Goal: Task Accomplishment & Management: Use online tool/utility

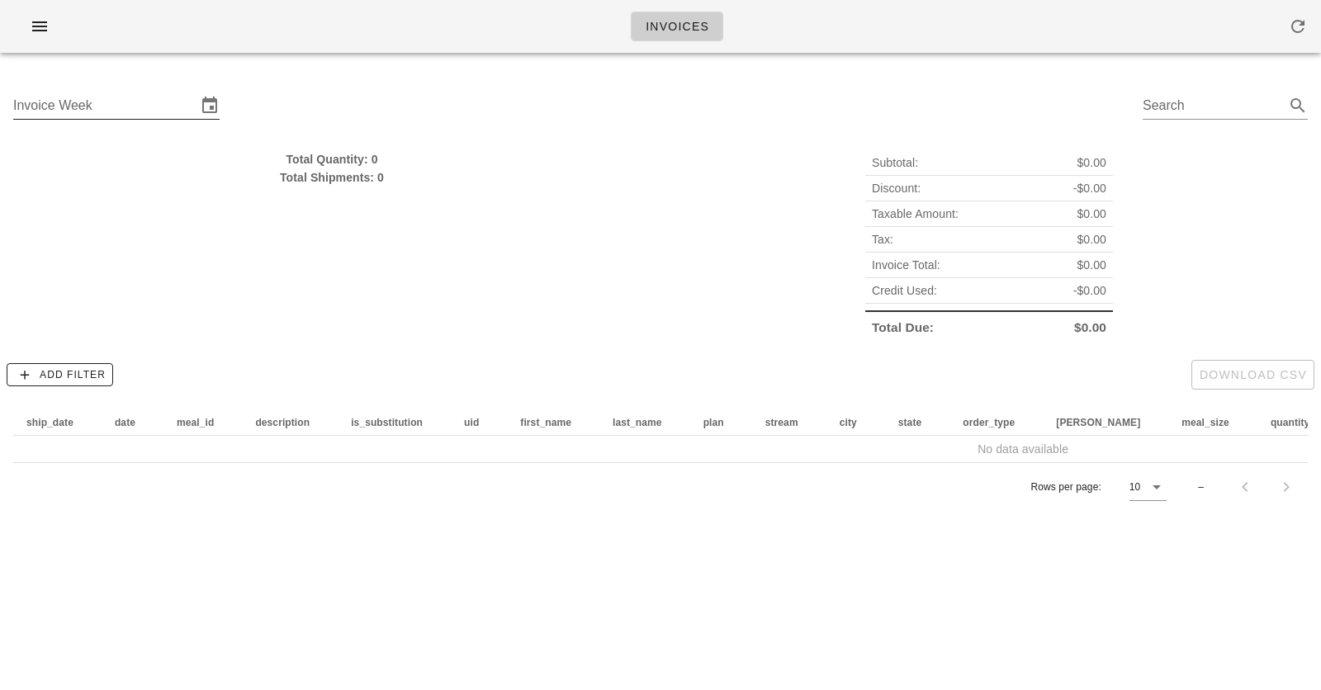
click at [87, 107] on input "Invoice Week" at bounding box center [104, 105] width 183 height 26
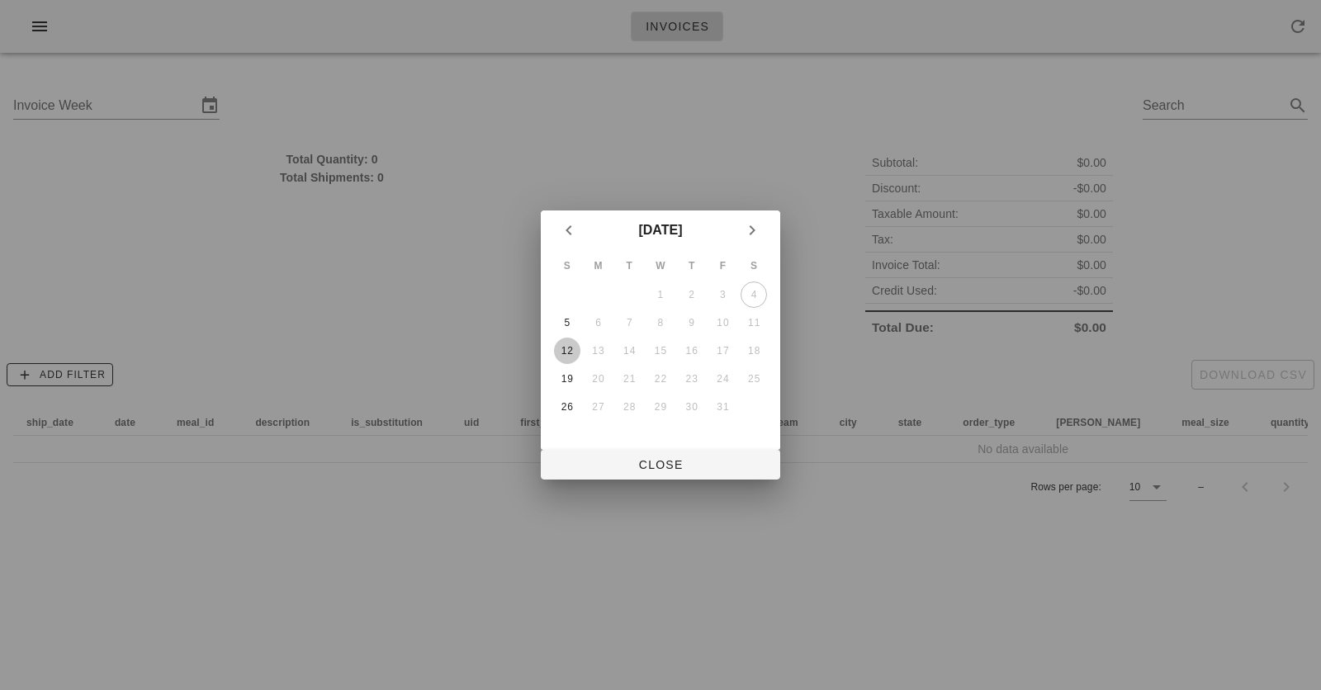
click at [565, 347] on div "12" at bounding box center [567, 351] width 26 height 12
click at [640, 468] on span "Close" at bounding box center [660, 464] width 213 height 13
type input "Sunday October 12"
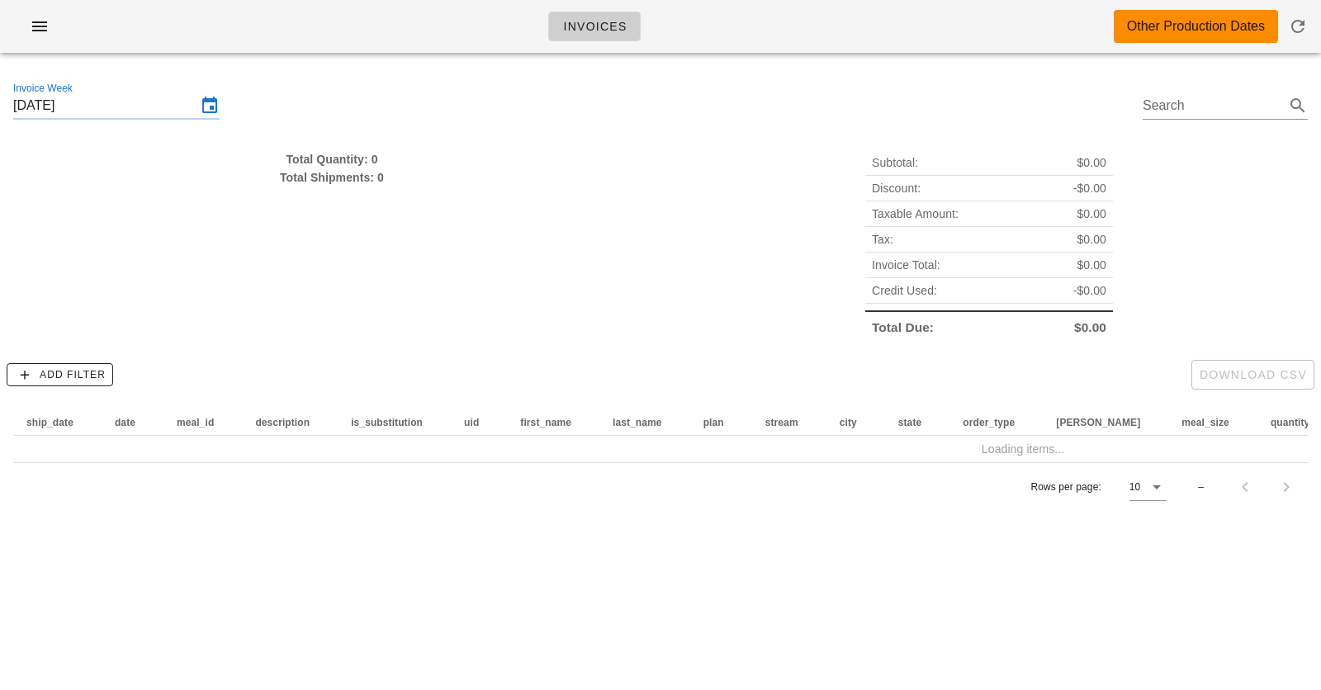
click at [758, 26] on div "Invoices Other Production Dates" at bounding box center [660, 26] width 1321 height 53
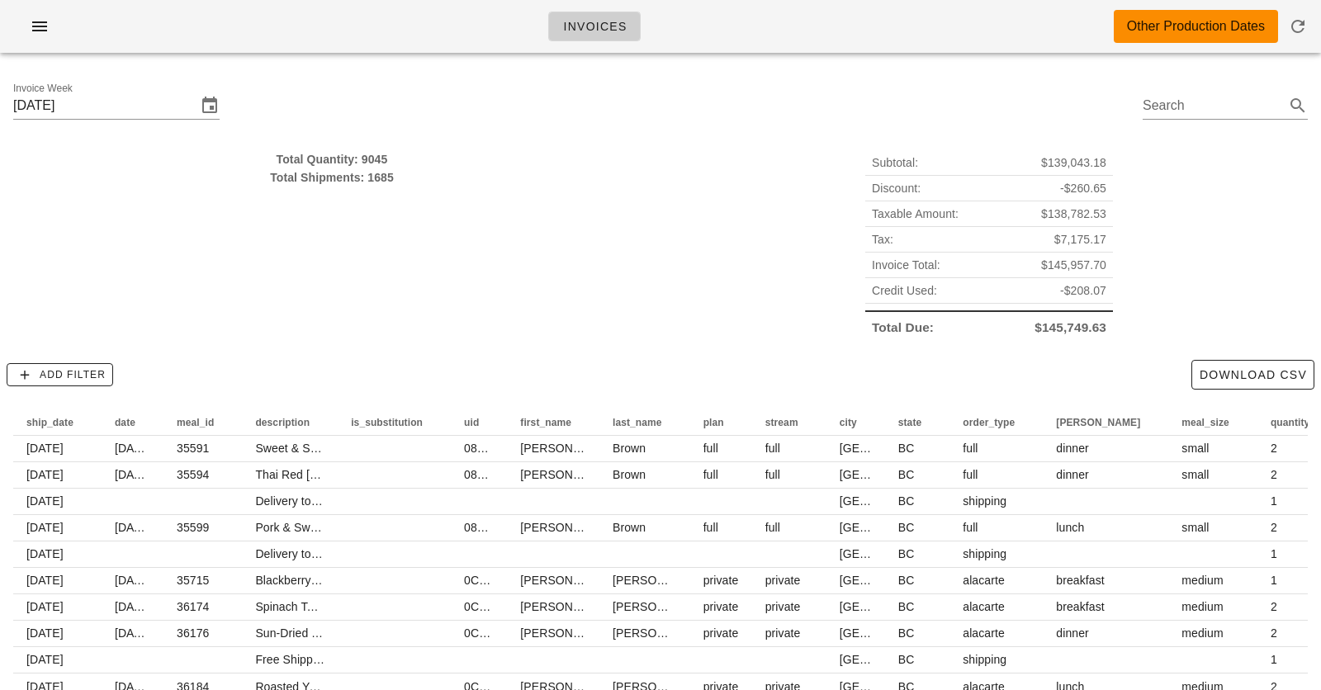
click at [758, 26] on div "Invoices Other Production Dates" at bounding box center [660, 26] width 1321 height 53
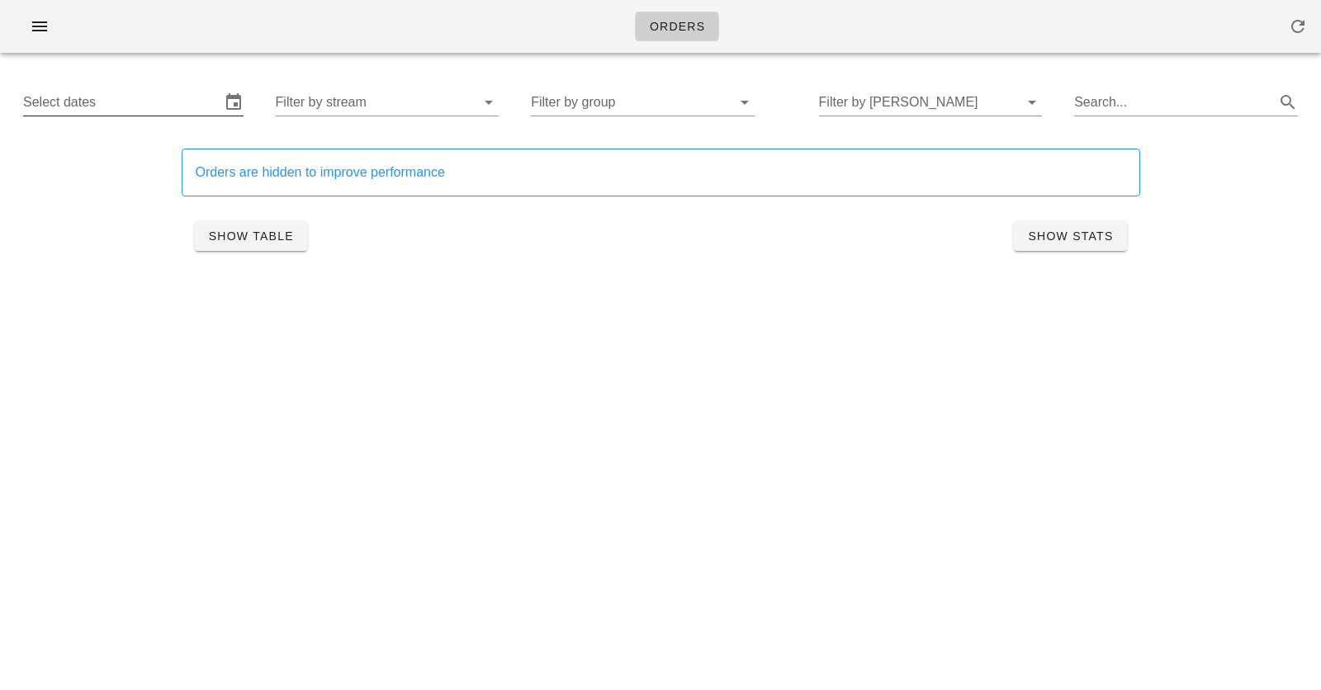
click at [119, 95] on input "Select dates" at bounding box center [121, 102] width 197 height 26
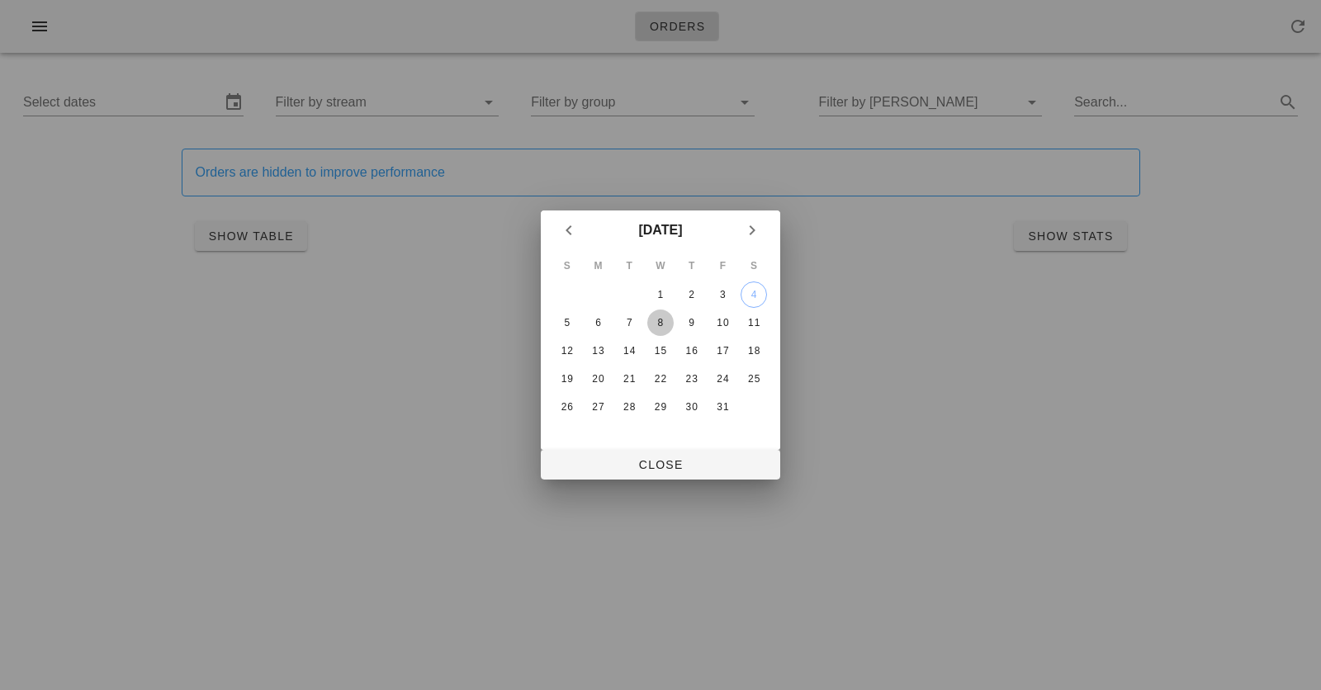
click at [664, 323] on div "8" at bounding box center [660, 323] width 26 height 12
click at [702, 327] on div "9" at bounding box center [692, 323] width 26 height 12
click at [750, 326] on div "11" at bounding box center [754, 323] width 26 height 12
click at [694, 326] on div "9" at bounding box center [692, 323] width 26 height 12
click at [372, 210] on div at bounding box center [660, 345] width 1321 height 690
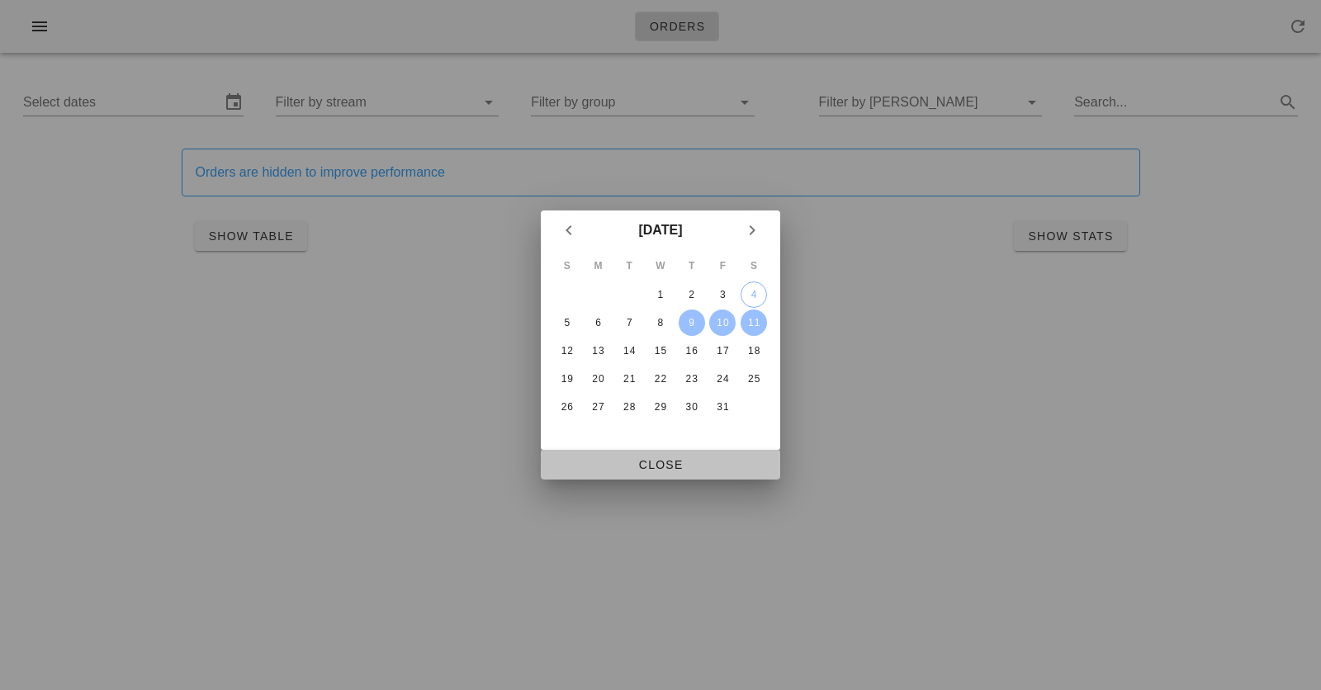
click at [690, 460] on span "Close" at bounding box center [660, 464] width 213 height 13
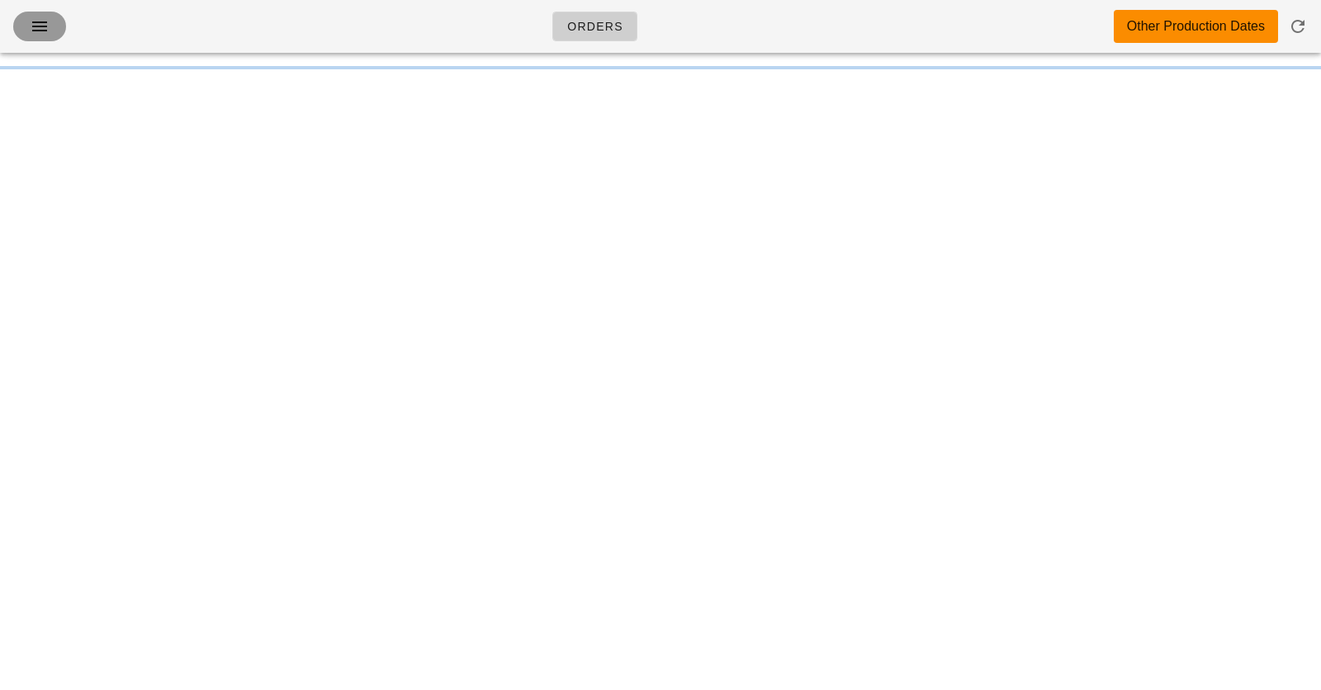
click at [55, 36] on button "button" at bounding box center [39, 27] width 53 height 30
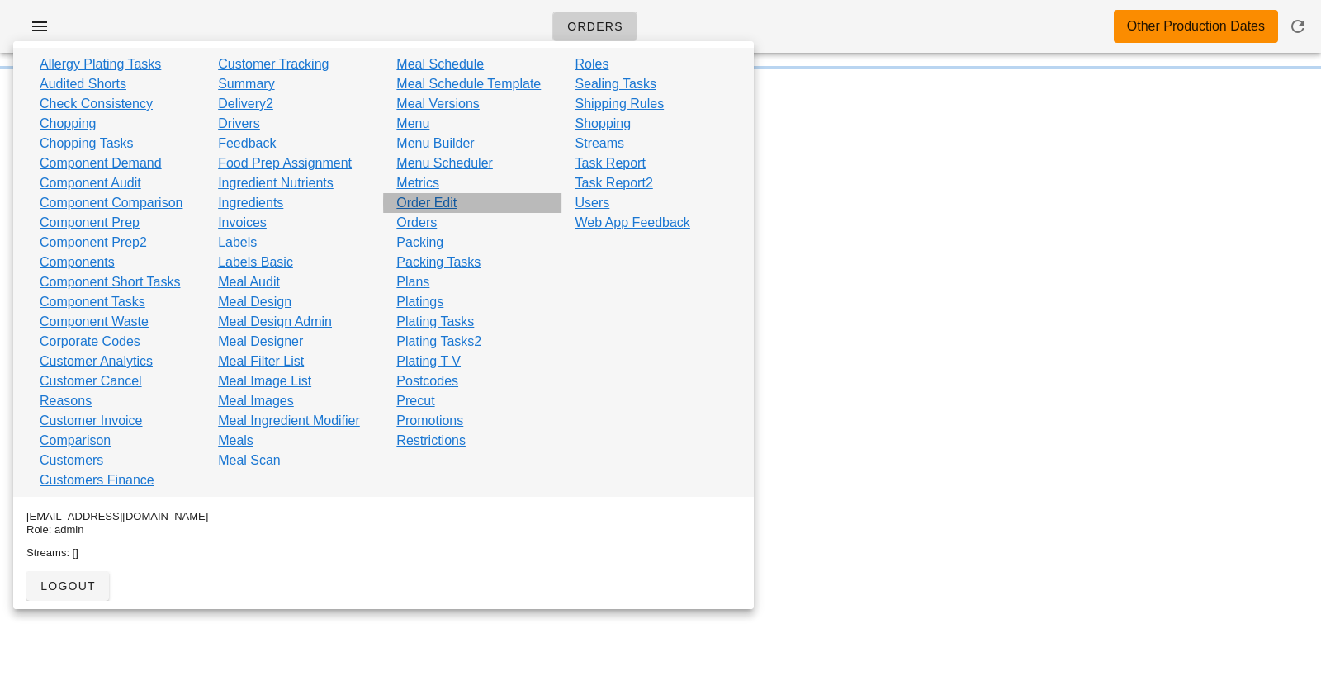
click at [428, 207] on link "Order Edit" at bounding box center [426, 203] width 60 height 20
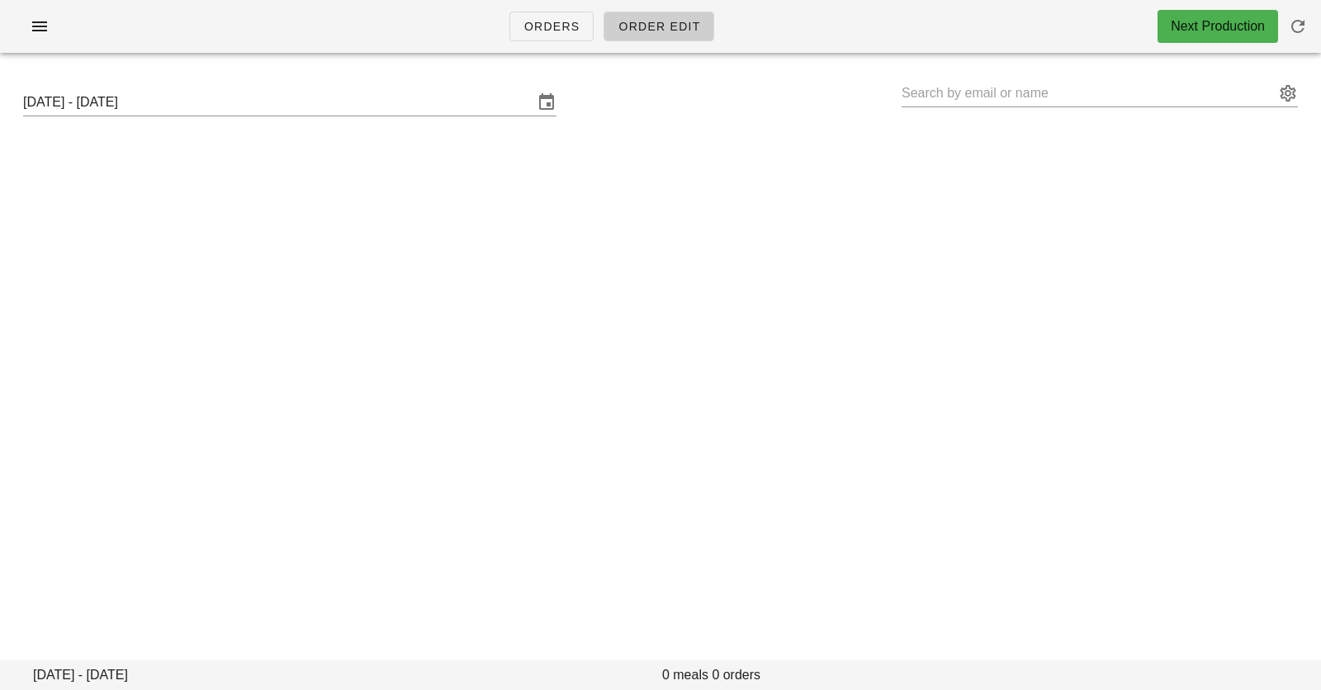
click at [382, 82] on div "Sunday October 5 - Saturday October 11" at bounding box center [661, 102] width 1302 height 53
click at [382, 100] on input "Sunday October 5 - Saturday October 11" at bounding box center [278, 102] width 510 height 26
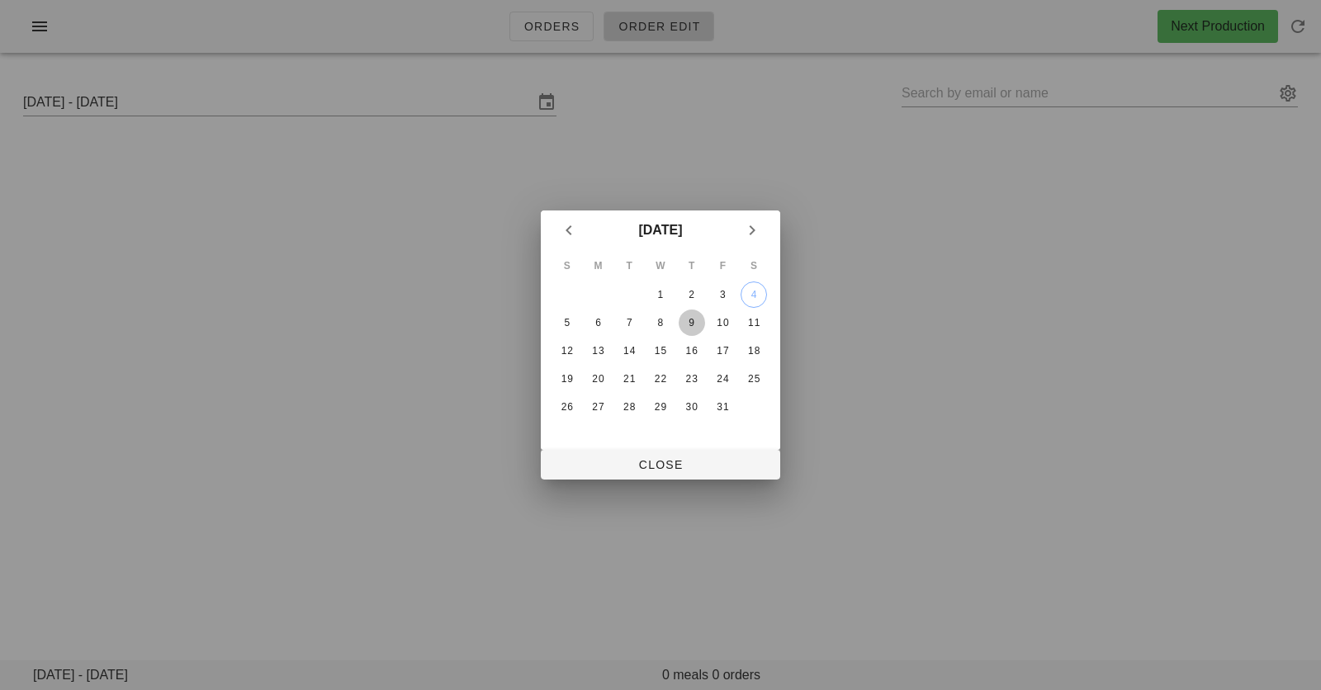
click at [690, 321] on div "9" at bounding box center [692, 323] width 26 height 12
click at [758, 321] on div "11" at bounding box center [754, 323] width 26 height 12
click at [698, 325] on div "9" at bounding box center [692, 323] width 26 height 12
click at [673, 459] on span "Close" at bounding box center [660, 464] width 213 height 13
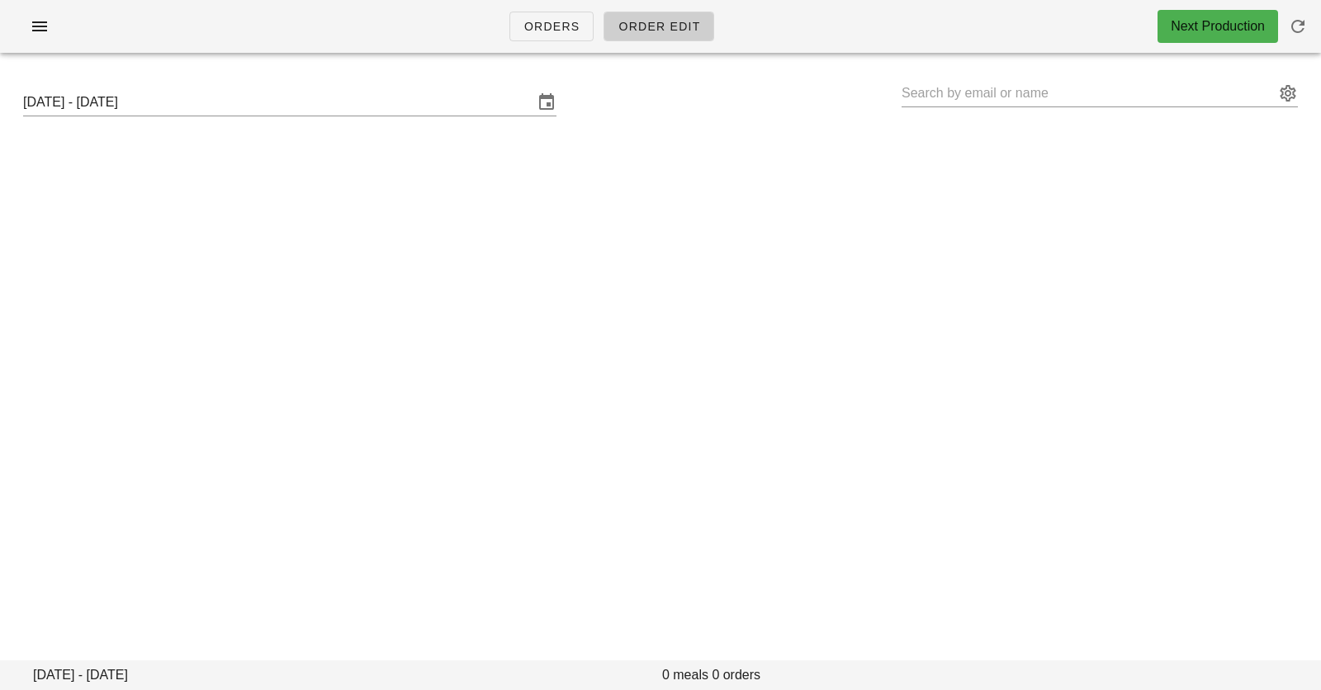
click at [981, 69] on div "Sunday October 5 - Saturday October 11" at bounding box center [660, 102] width 1321 height 73
click at [979, 86] on input "text" at bounding box center [1088, 93] width 373 height 26
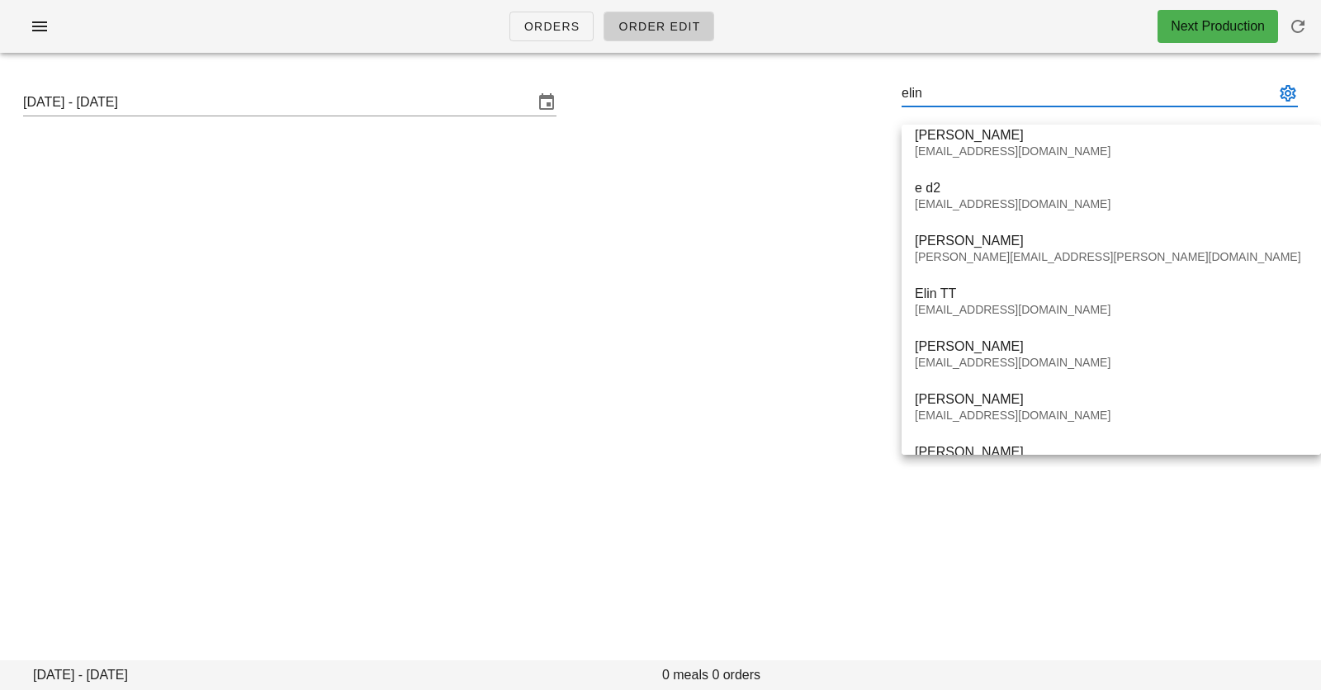
scroll to position [281, 0]
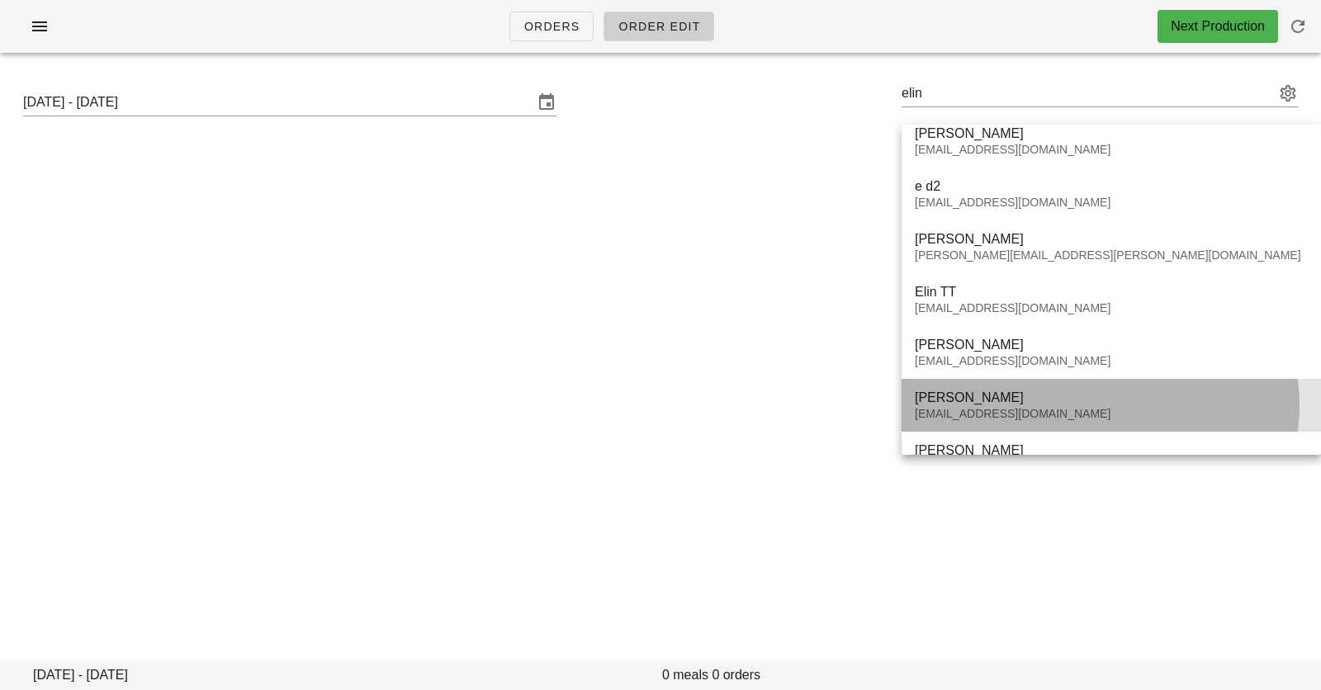
click at [975, 411] on div "[EMAIL_ADDRESS][DOMAIN_NAME]" at bounding box center [1111, 414] width 393 height 14
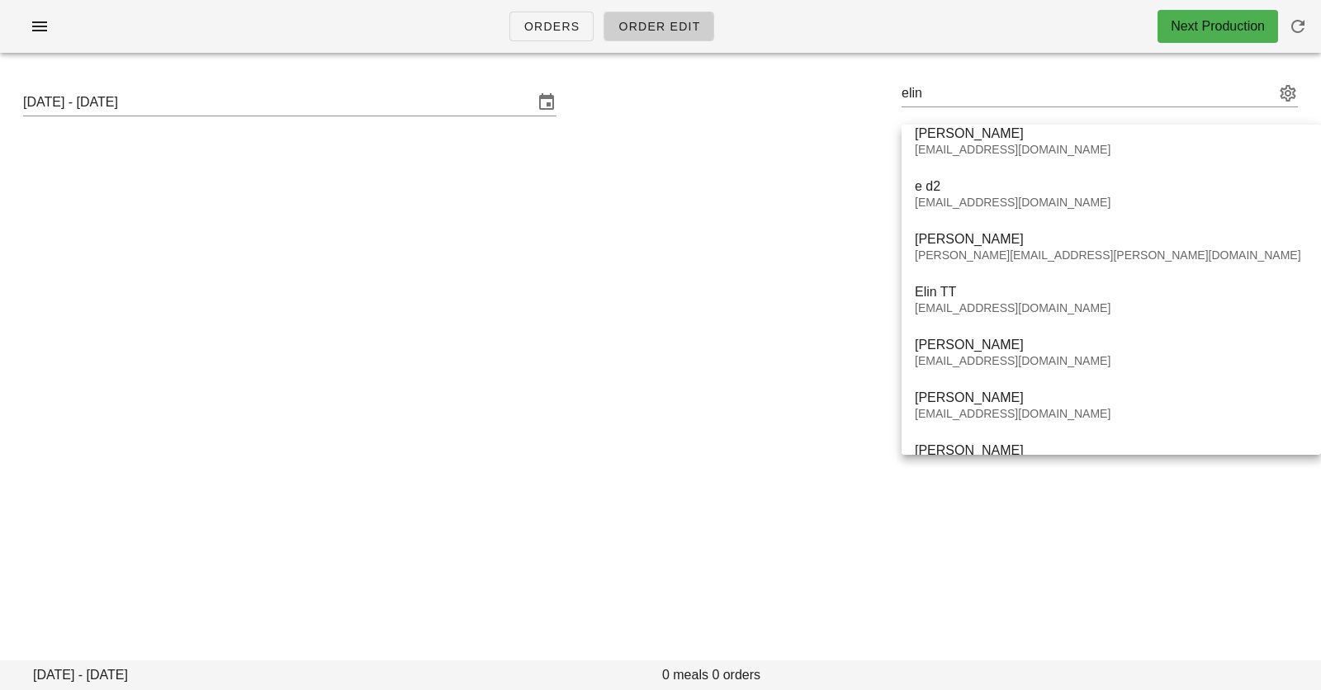
type input "Elin Tayyar (elin@fedfedfed.com)"
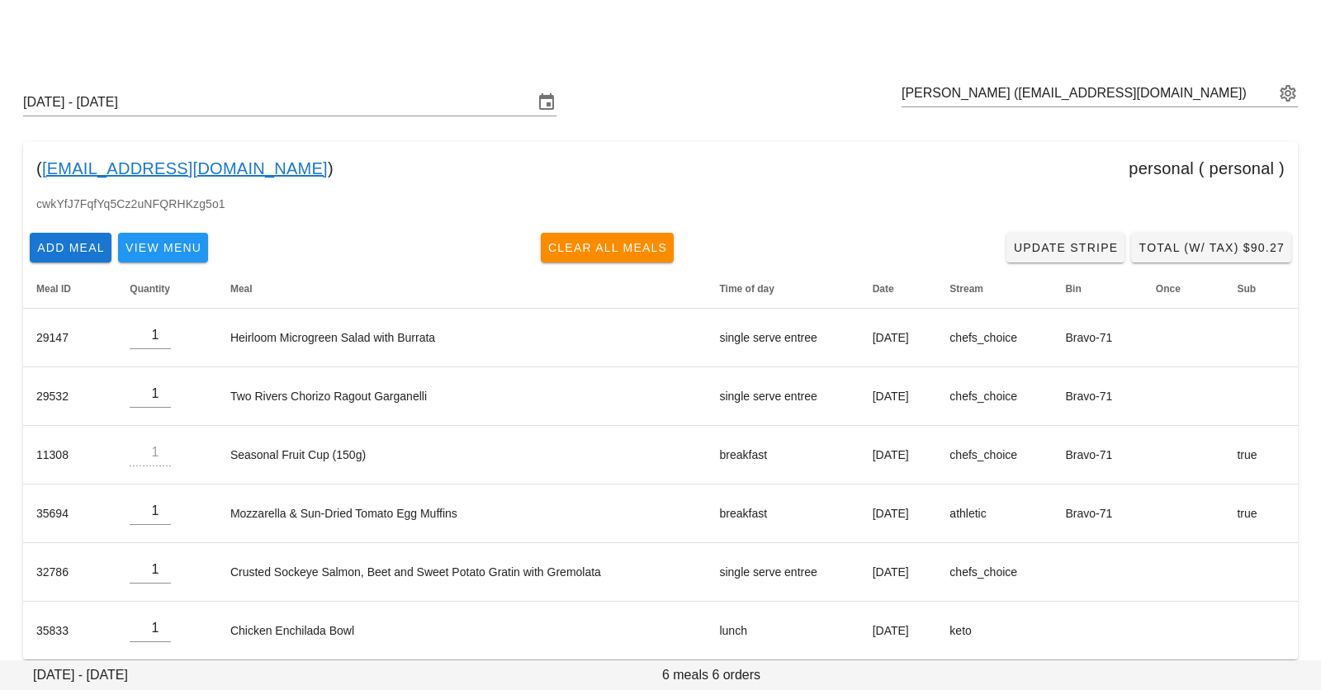
scroll to position [17, 0]
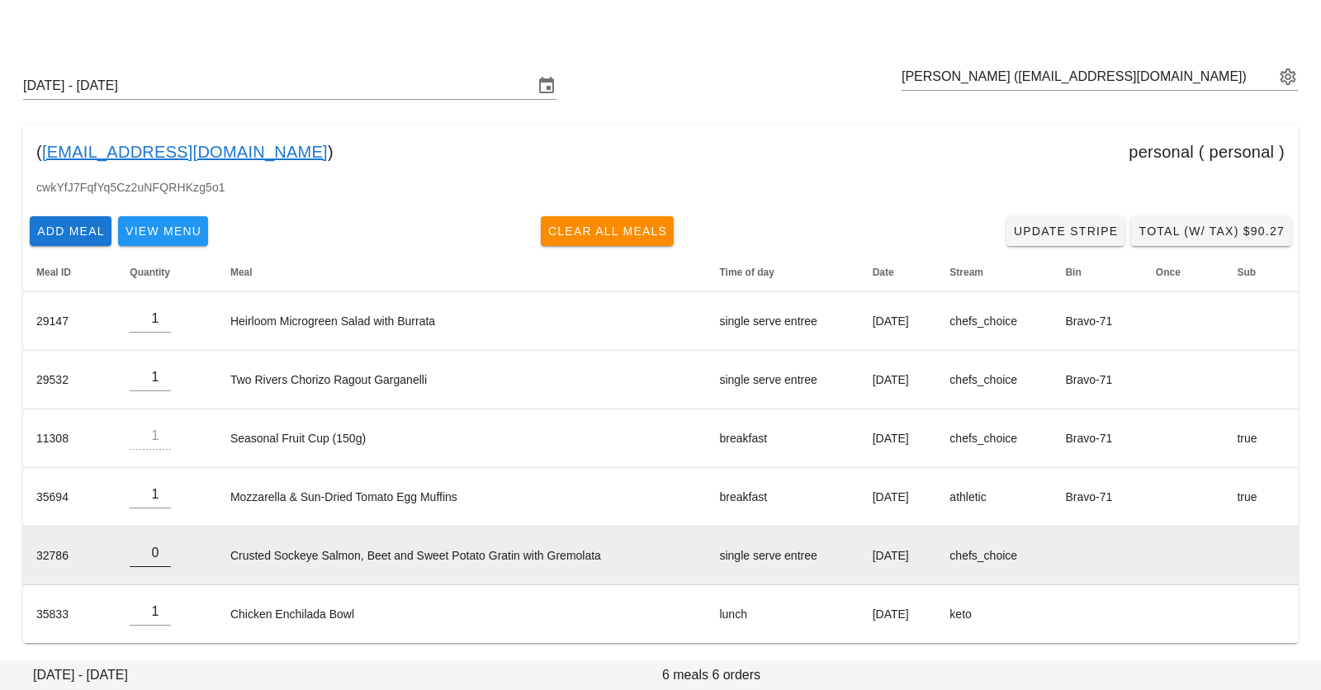
click at [163, 557] on input "0" at bounding box center [150, 553] width 41 height 26
type input "1"
click at [163, 549] on input "1" at bounding box center [150, 553] width 41 height 26
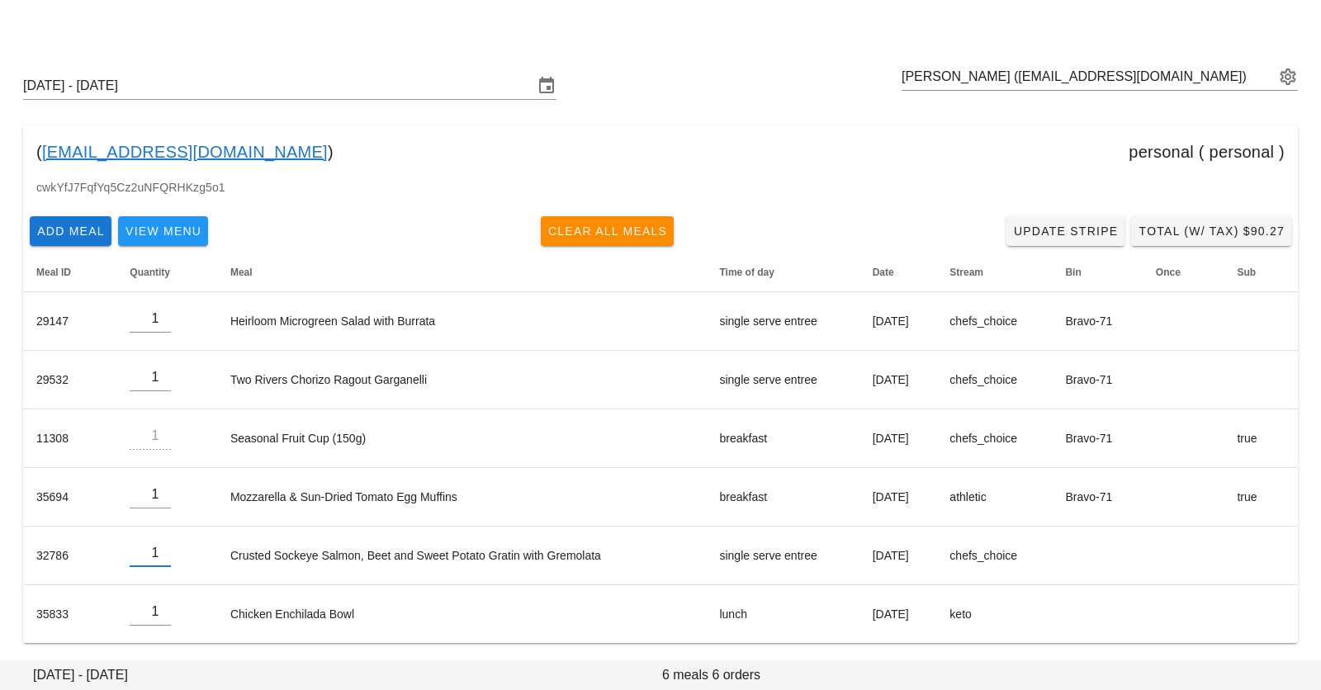
click at [402, 174] on div "( elin@fedfedfed.com ) personal ( personal )" at bounding box center [660, 152] width 1275 height 53
click at [74, 235] on span "Add Meal" at bounding box center [70, 231] width 69 height 13
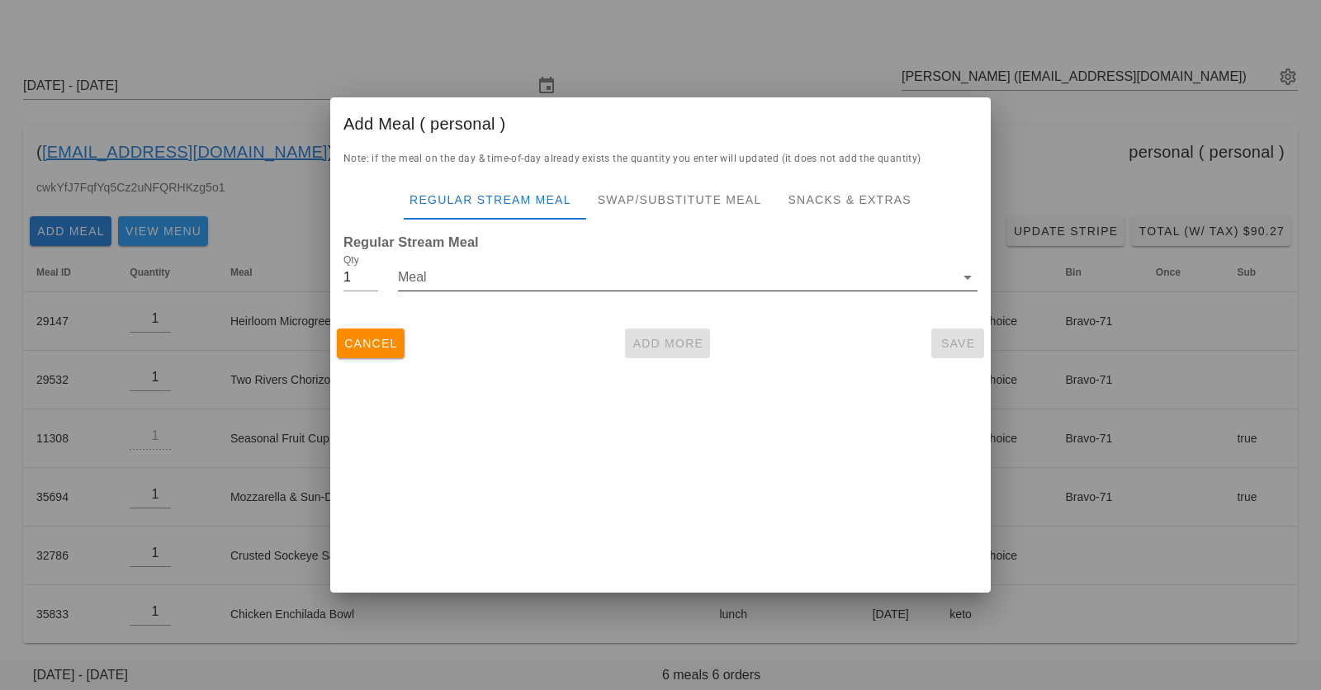
click at [517, 276] on input "Meal" at bounding box center [676, 277] width 557 height 26
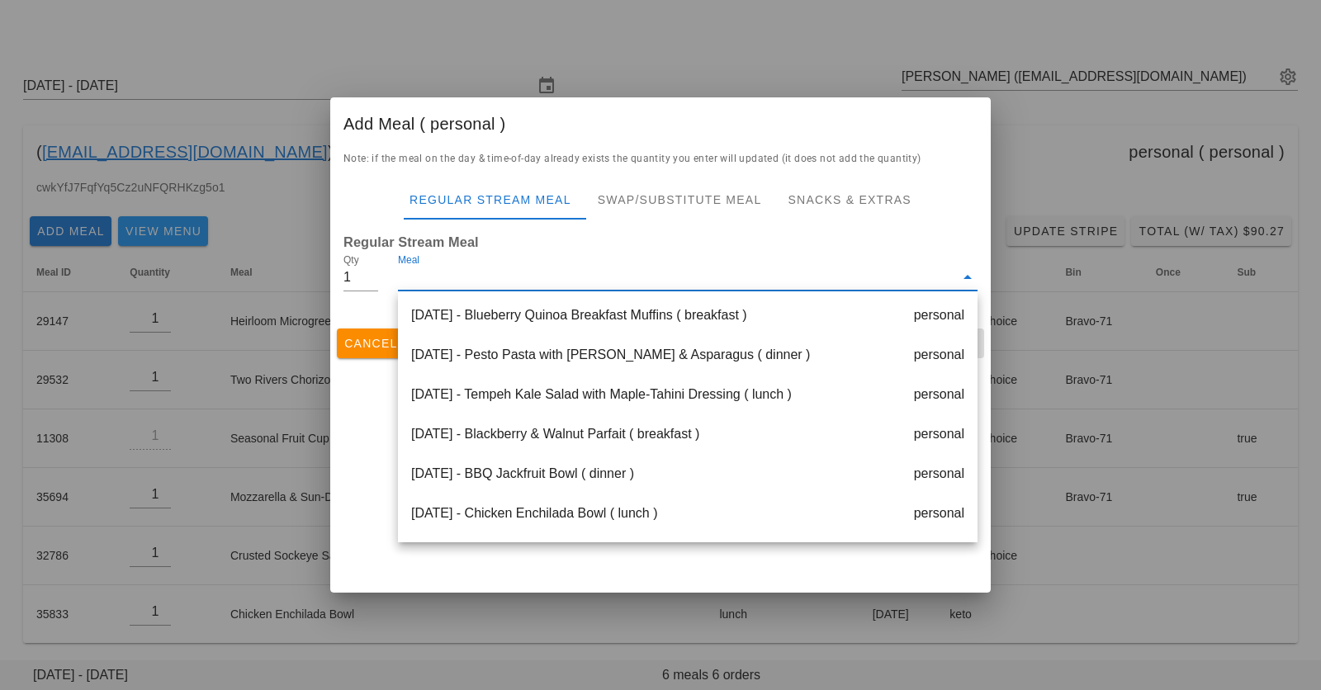
scroll to position [476, 0]
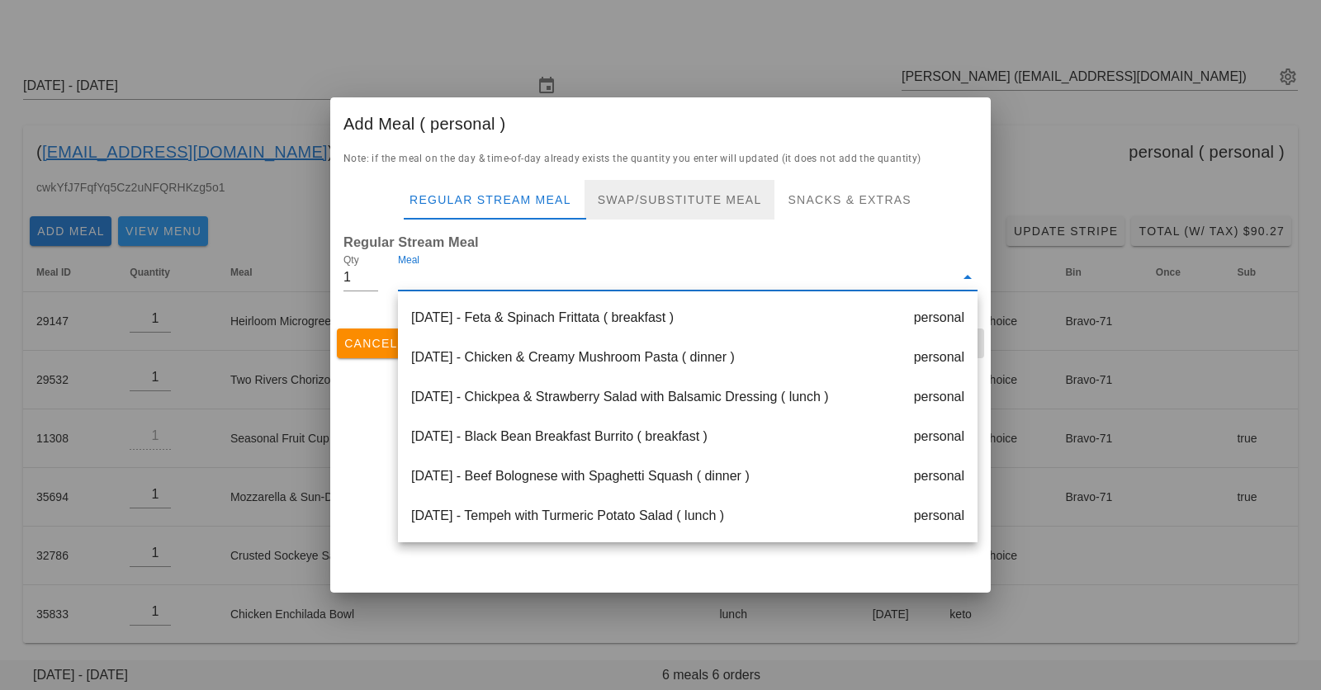
click at [614, 201] on div "Swap/Substitute Meal" at bounding box center [680, 200] width 191 height 40
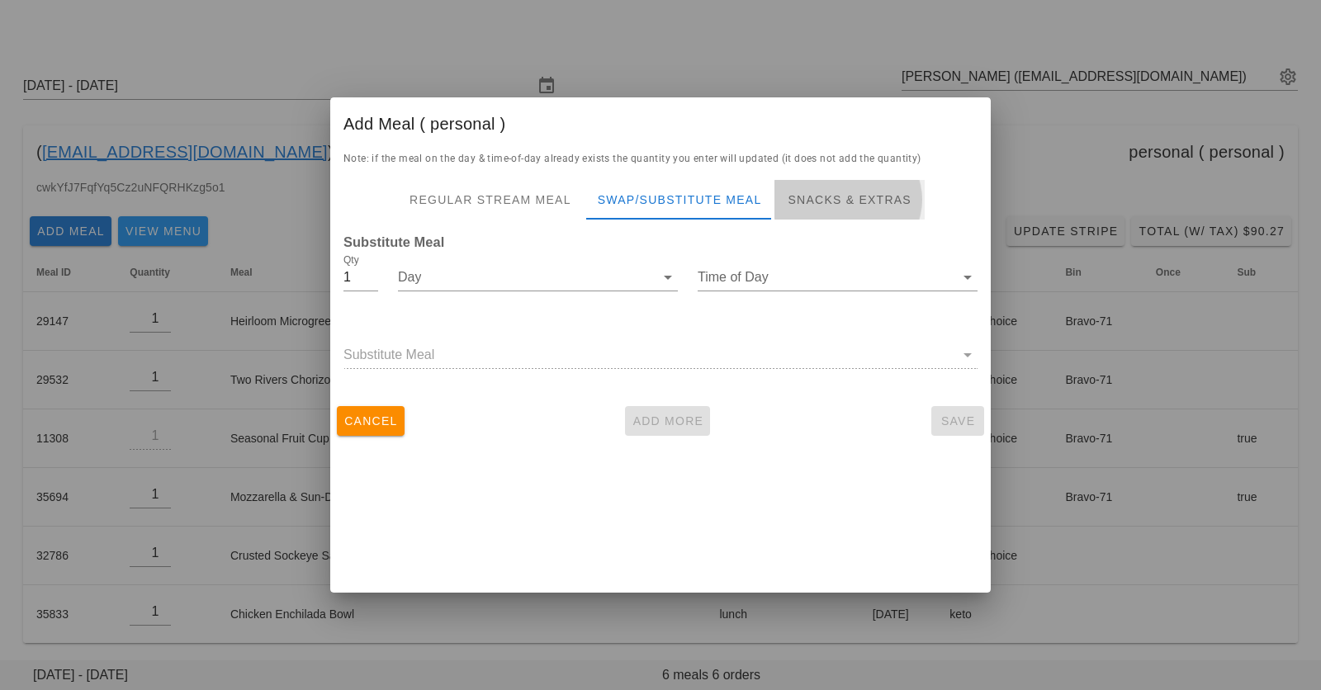
click at [844, 198] on div "Snacks & Extras" at bounding box center [849, 200] width 149 height 40
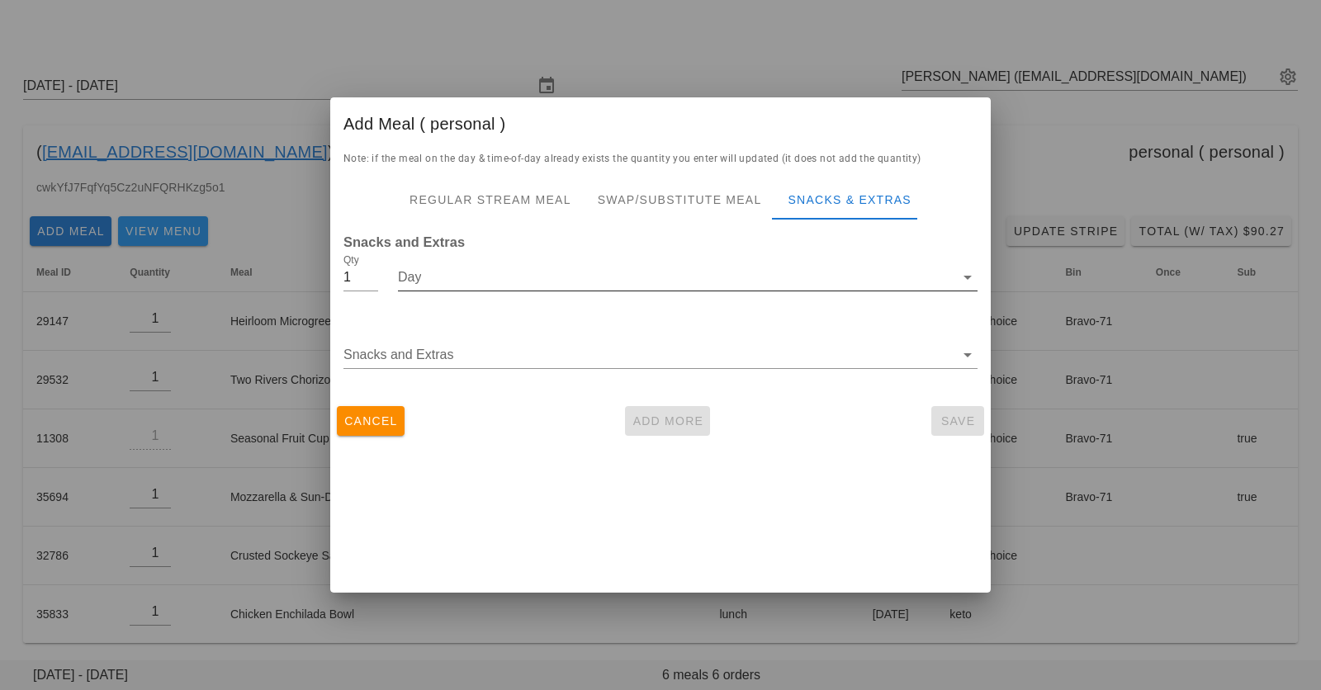
click at [482, 277] on input "Day" at bounding box center [676, 277] width 557 height 26
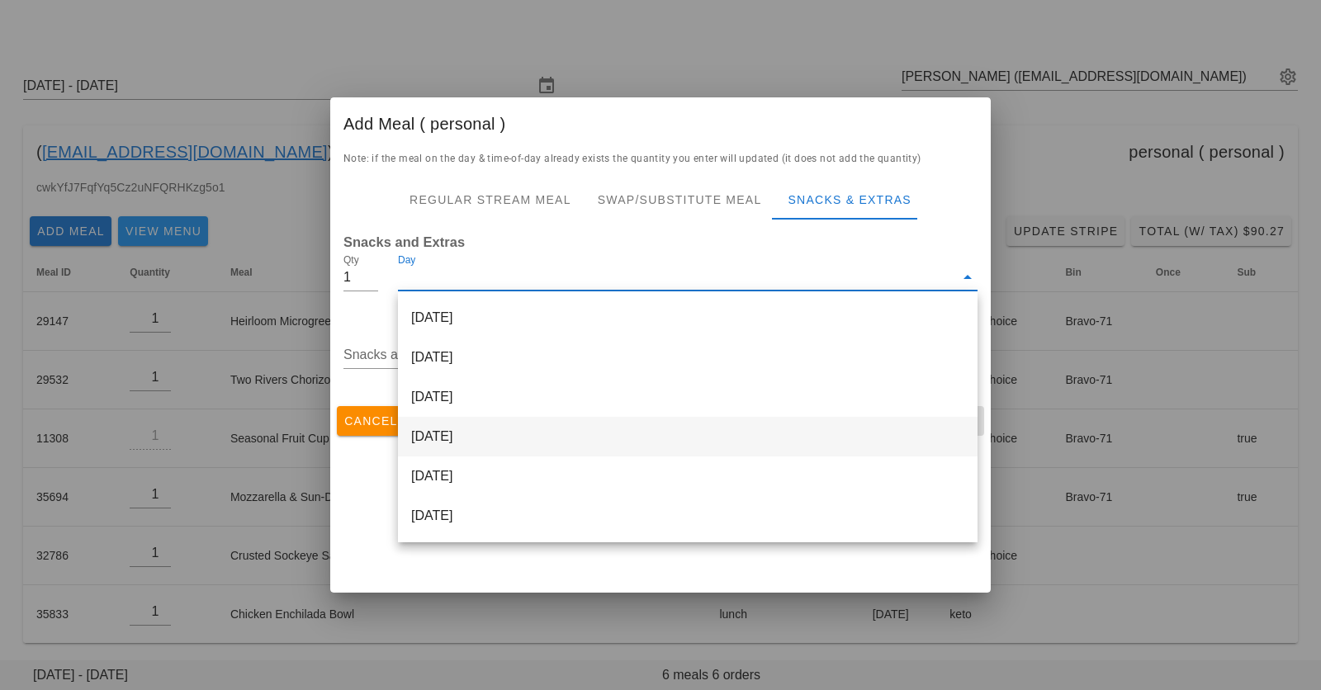
click at [446, 434] on div "Thursday Oct 09" at bounding box center [688, 437] width 580 height 40
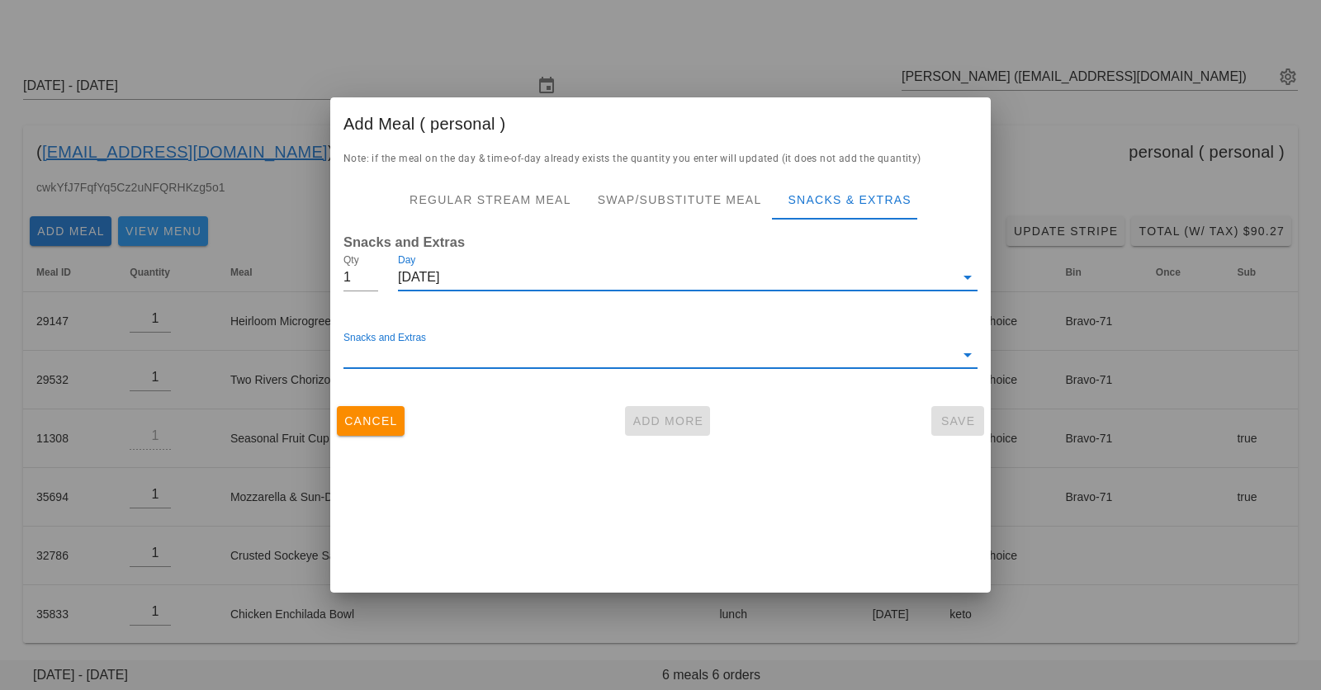
click at [468, 358] on input "Snacks and Extras" at bounding box center [649, 355] width 611 height 26
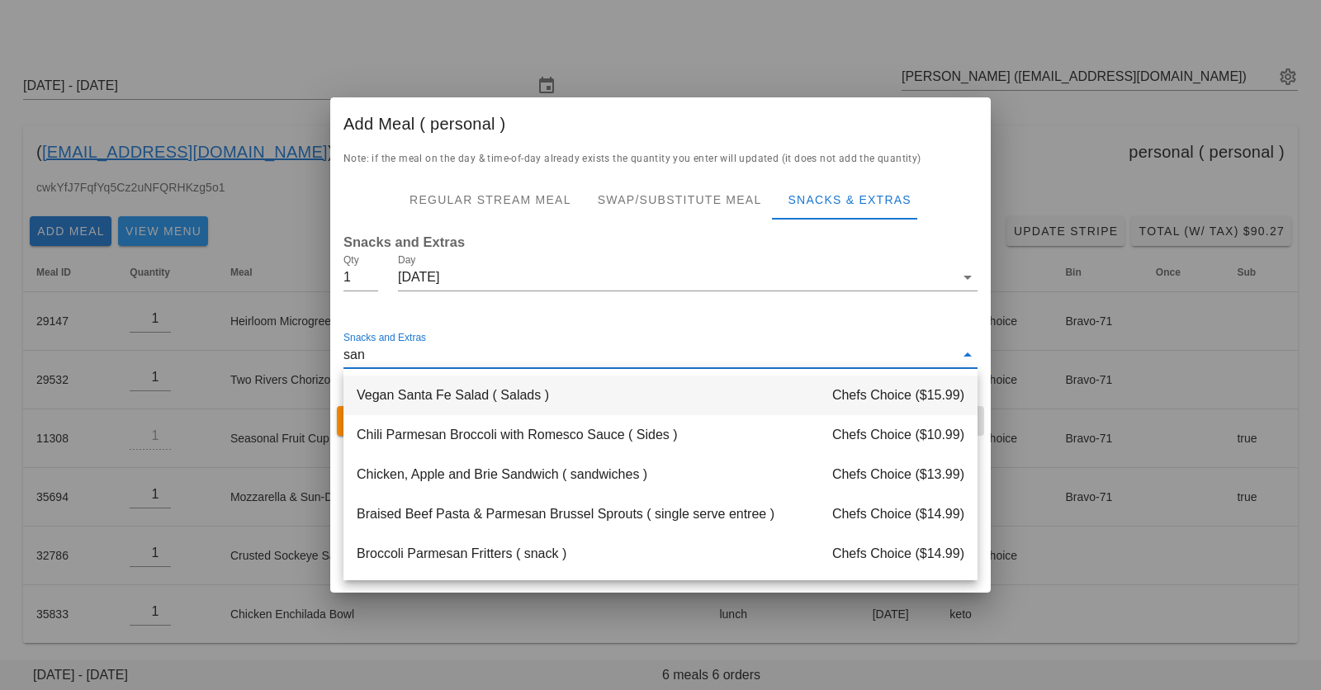
type input "sand"
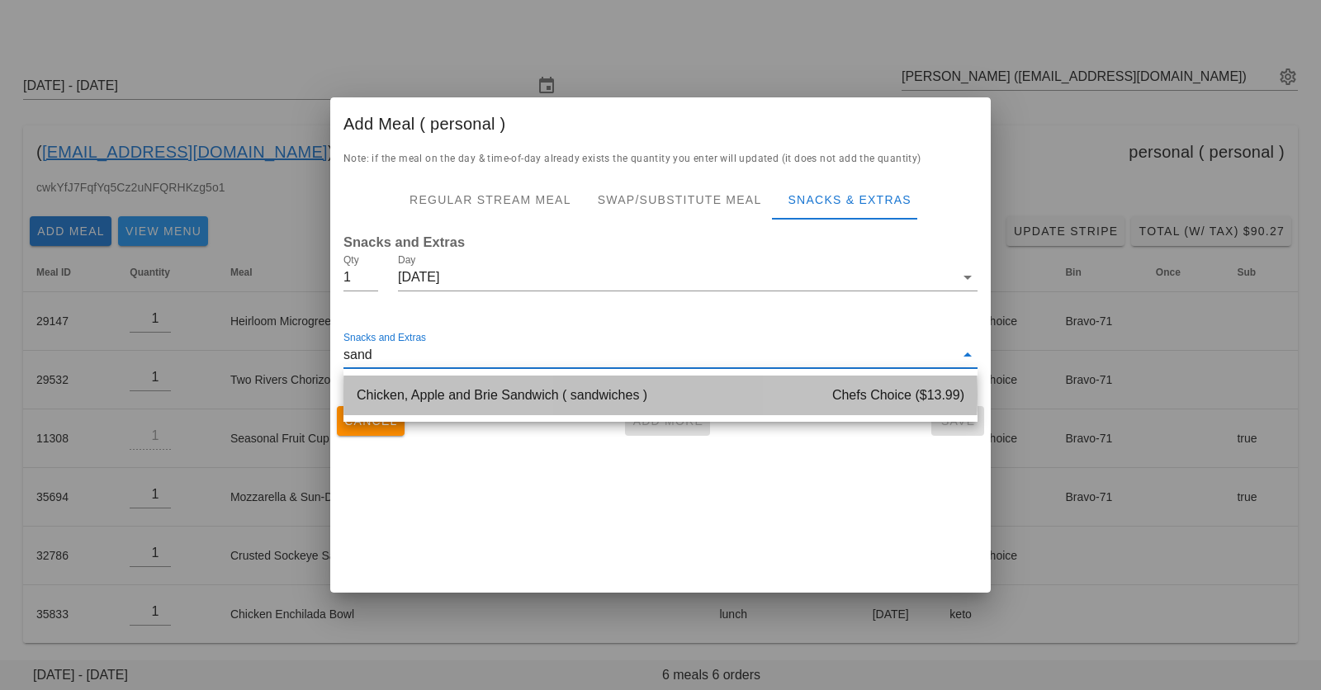
click at [555, 401] on div "Chicken, Apple and Brie Sandwich ( sandwiches ) Chefs Choice ($13.99)" at bounding box center [661, 396] width 634 height 40
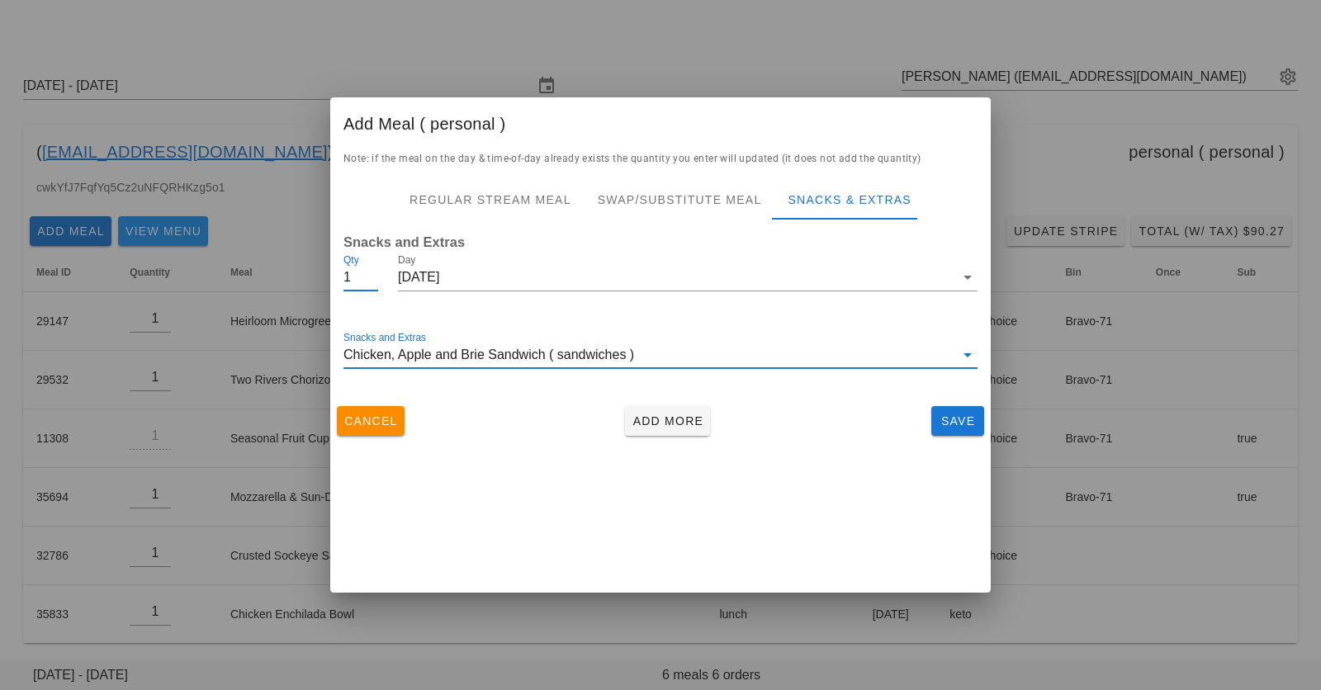
click at [358, 280] on input "1" at bounding box center [361, 277] width 35 height 26
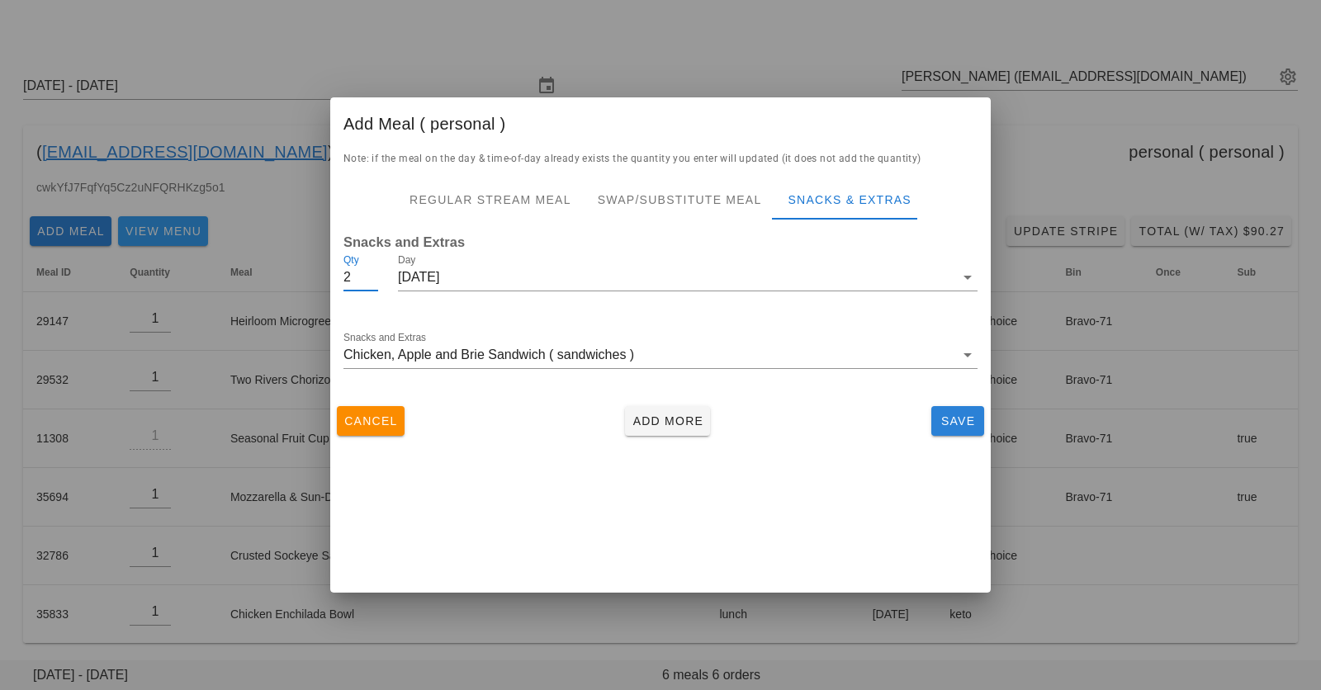
type input "2"
click at [949, 420] on span "Save" at bounding box center [958, 421] width 40 height 13
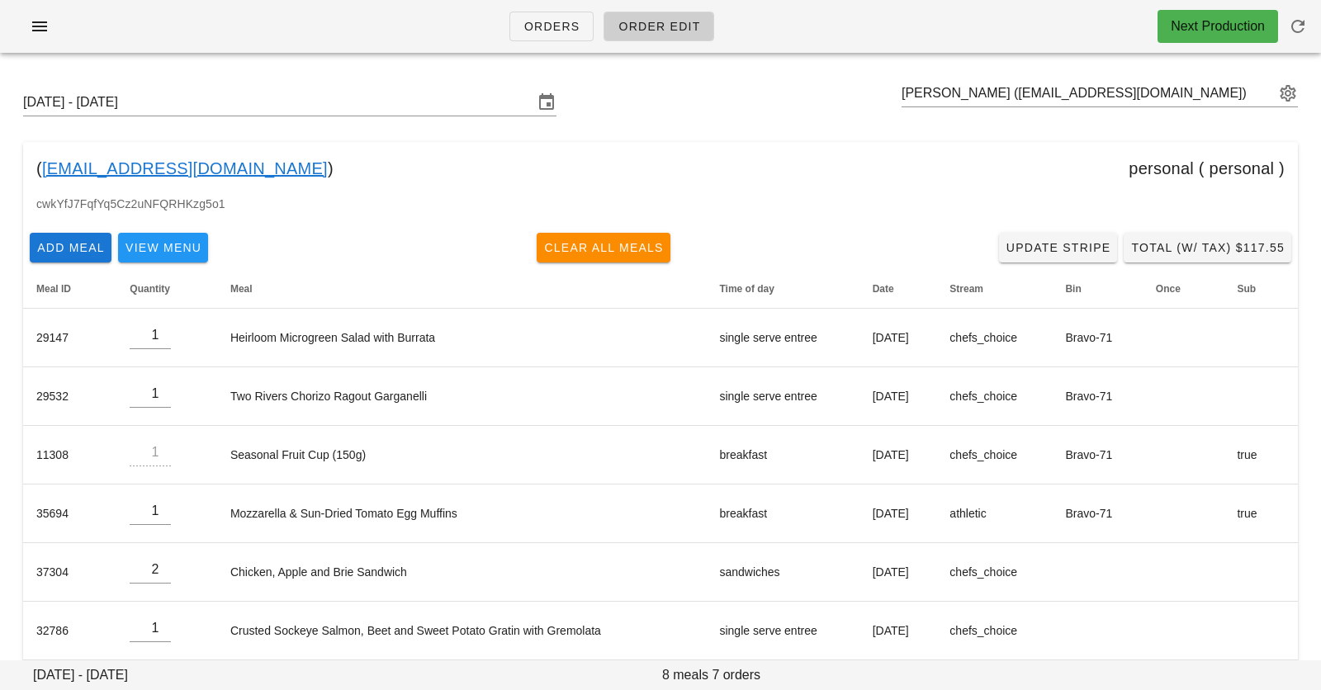
scroll to position [74, 0]
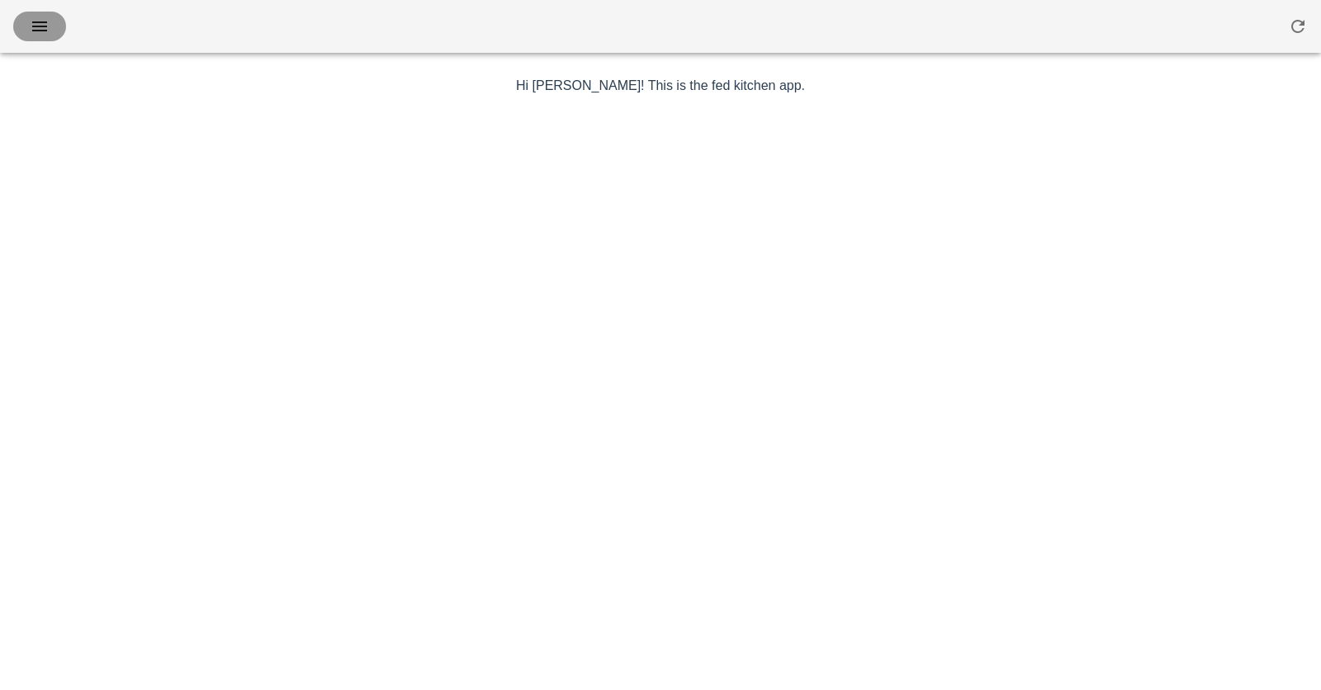
click at [32, 24] on icon "button" at bounding box center [40, 27] width 20 height 20
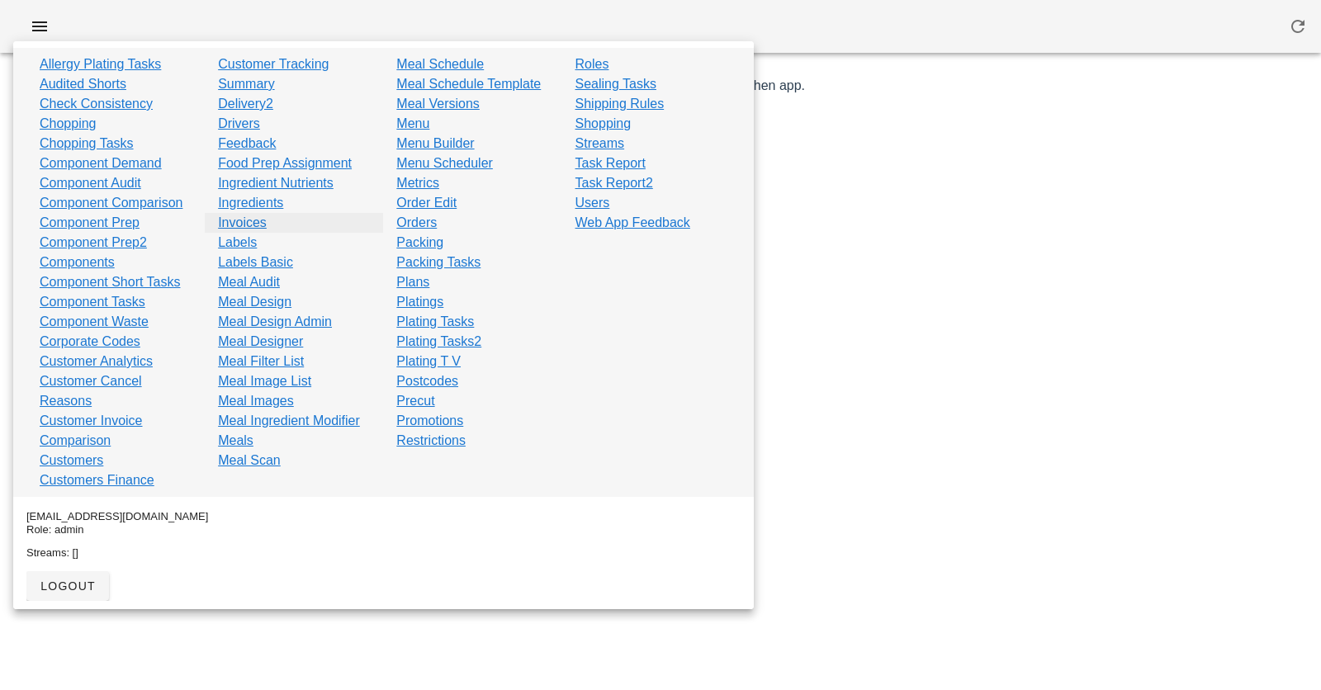
click at [235, 225] on link "Invoices" at bounding box center [242, 223] width 49 height 20
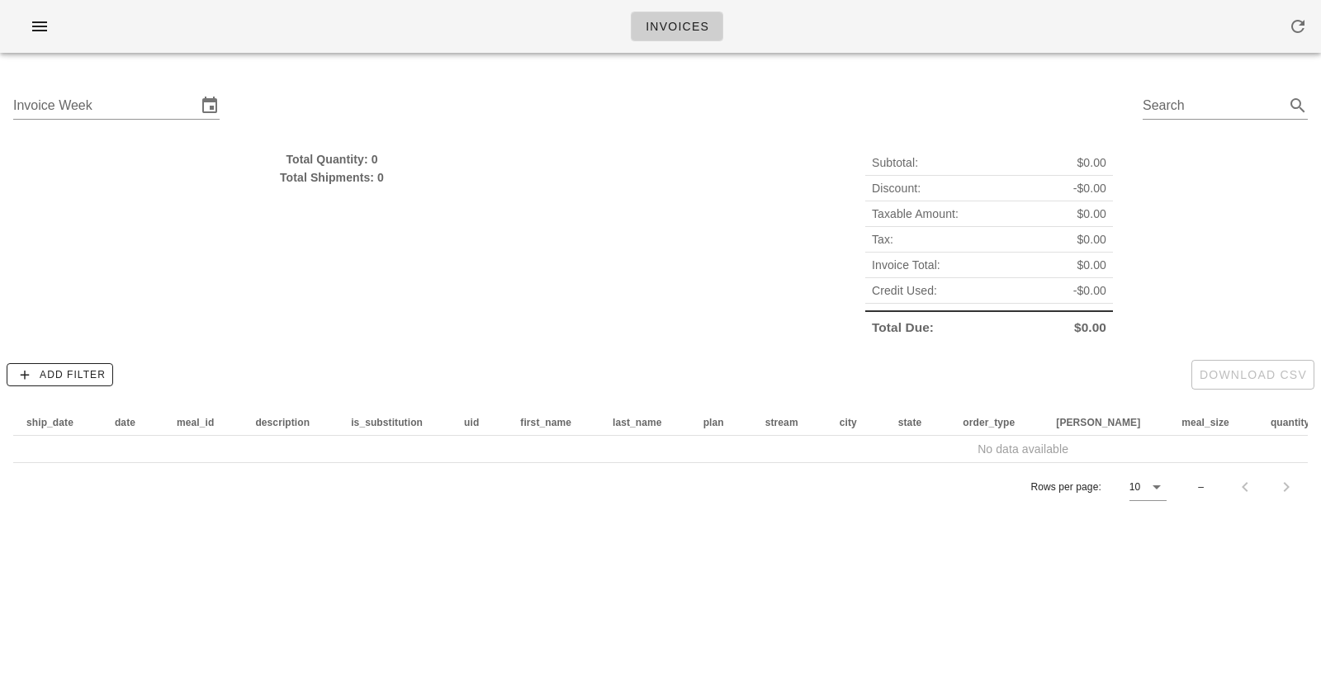
click at [888, 34] on div "Invoices" at bounding box center [660, 26] width 1321 height 53
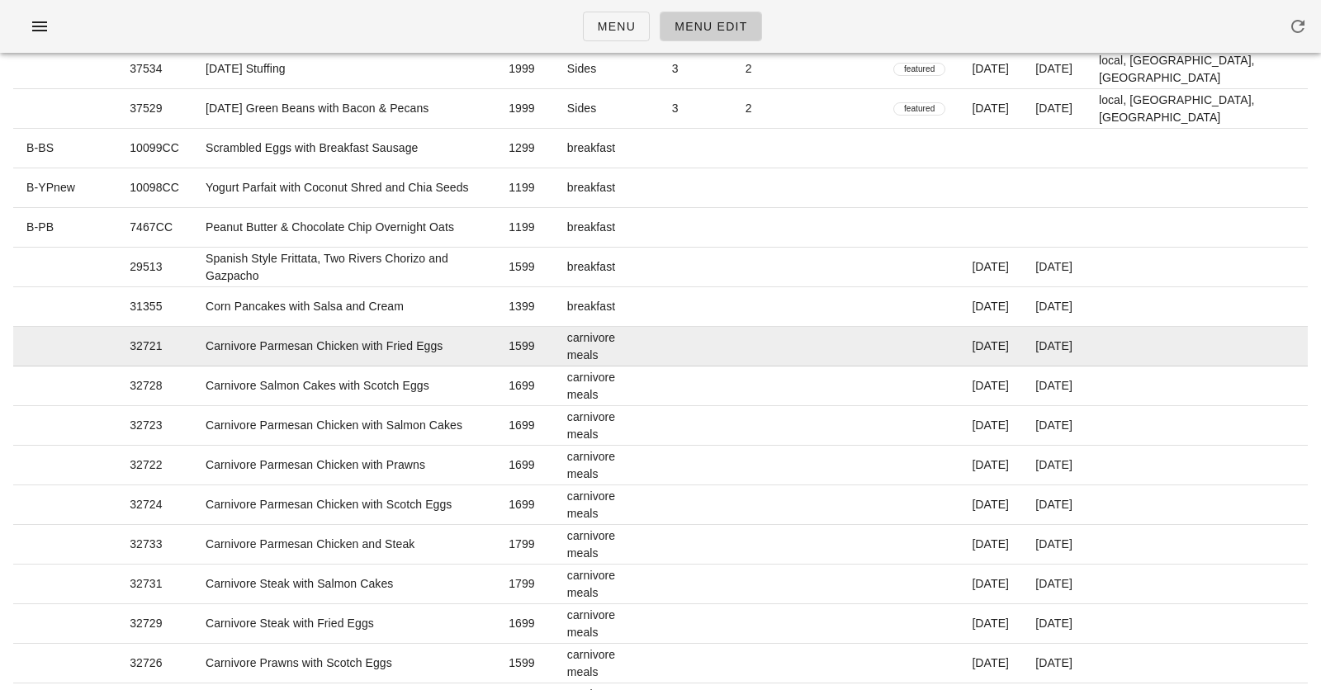
scroll to position [1307, 0]
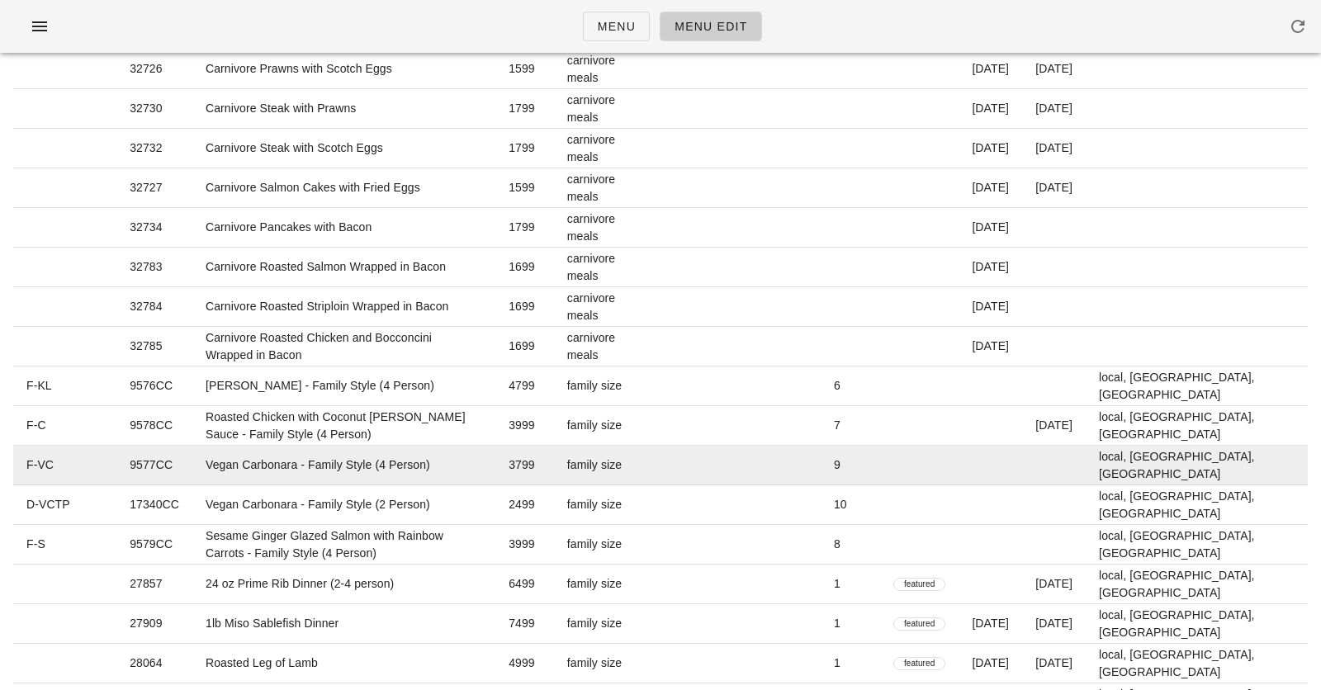
click at [659, 467] on td "family size" at bounding box center [606, 466] width 105 height 40
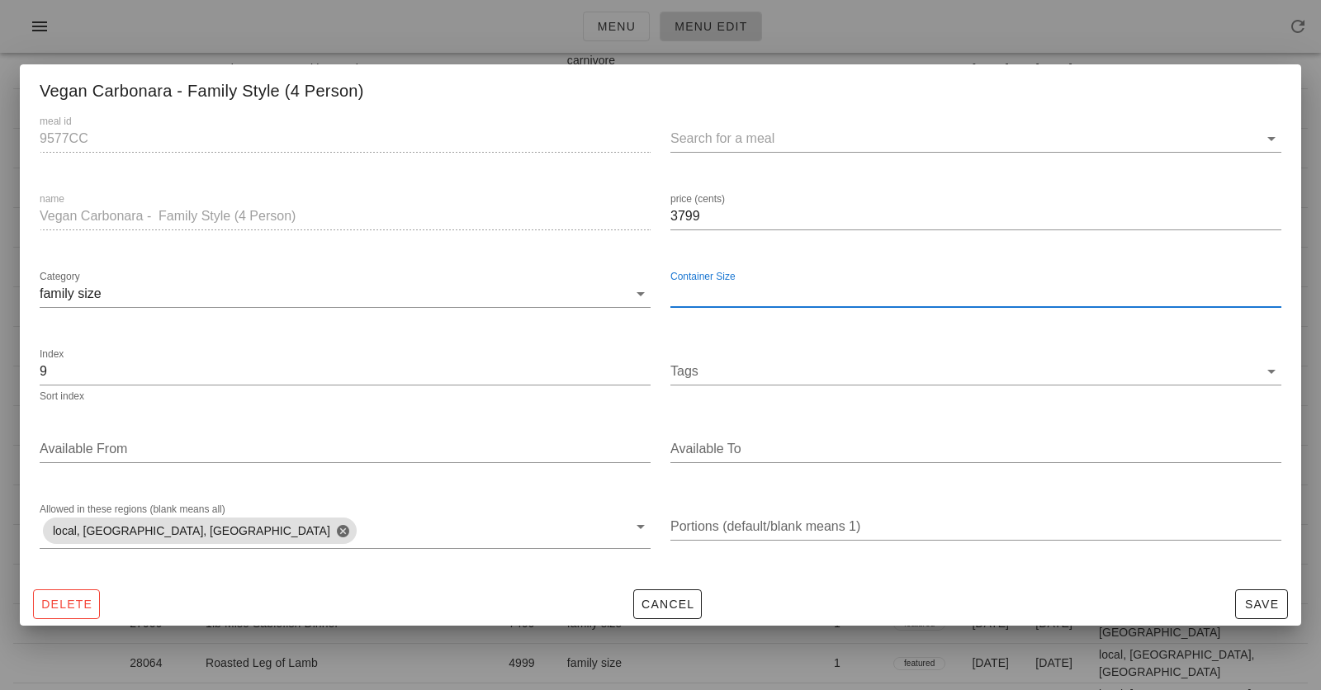
click at [704, 296] on input "Container Size" at bounding box center [976, 294] width 611 height 26
type input "0"
click at [1193, 600] on div "Delete Cancel Save" at bounding box center [661, 604] width 1282 height 43
click at [1255, 601] on span "Save" at bounding box center [1262, 604] width 38 height 13
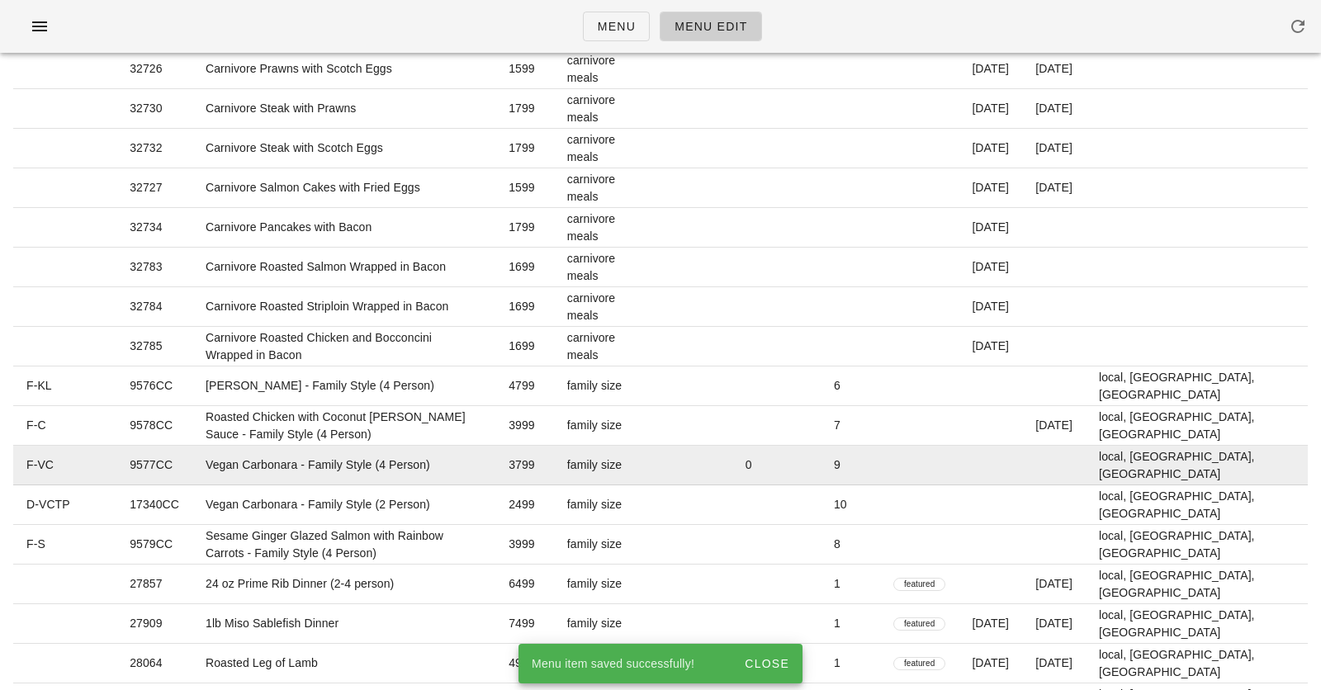
click at [659, 467] on td "family size" at bounding box center [606, 466] width 105 height 40
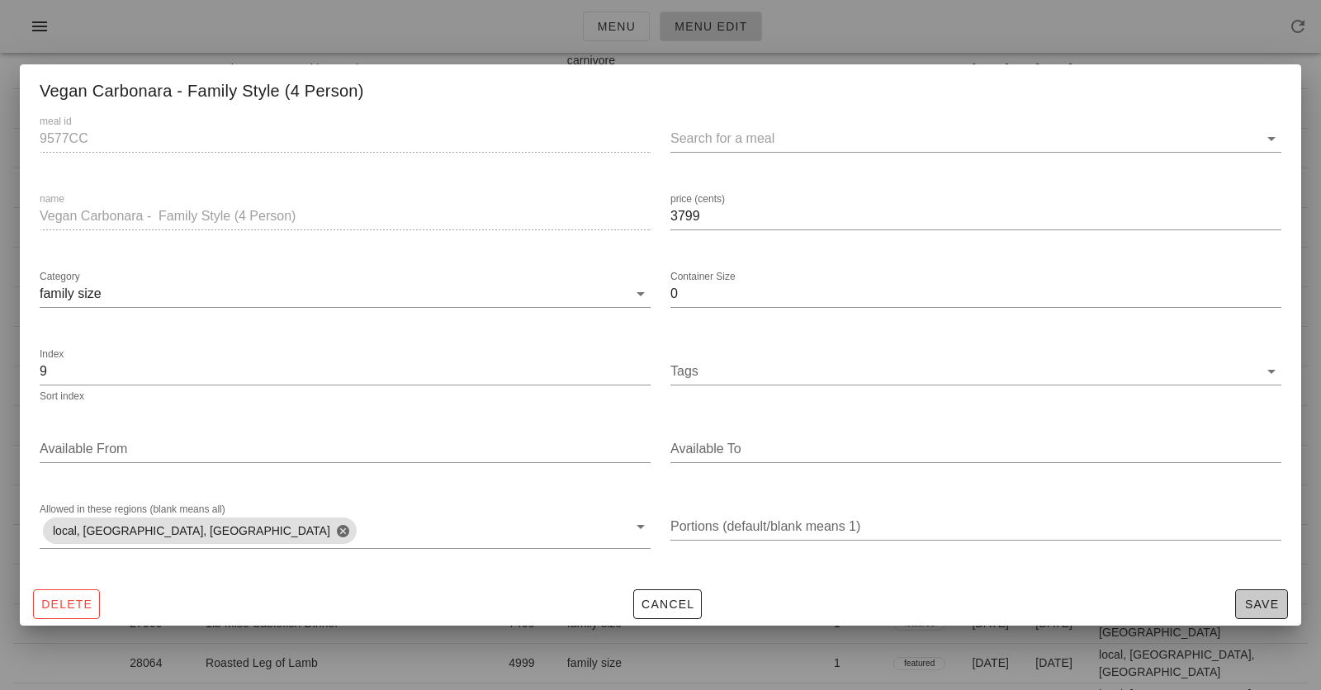
click at [1249, 600] on span "Save" at bounding box center [1262, 604] width 38 height 13
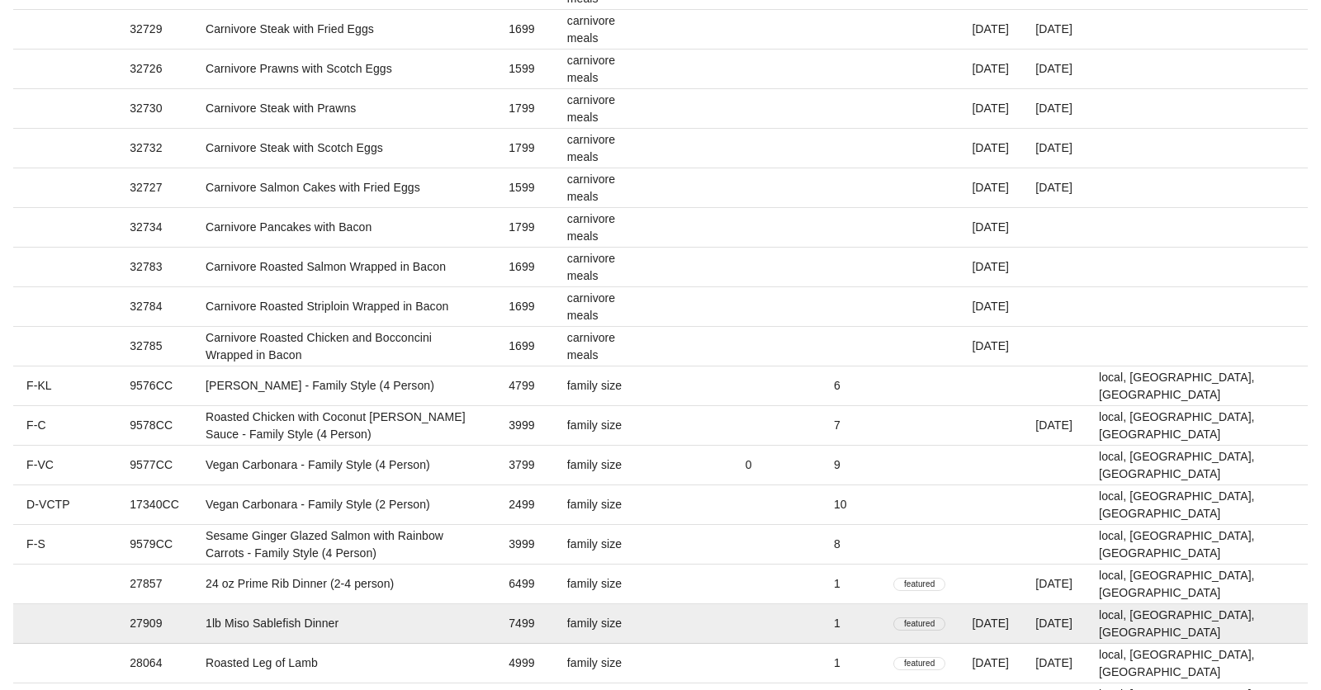
scroll to position [1364, 0]
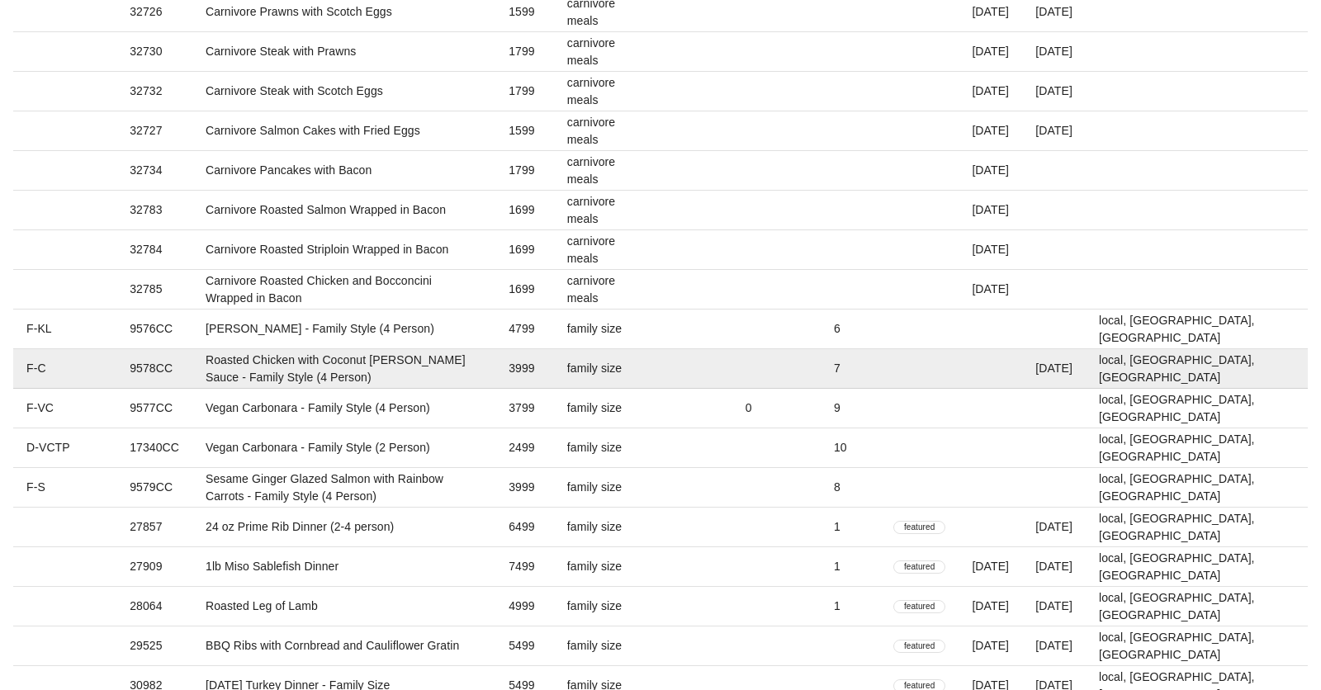
click at [659, 366] on td "family size" at bounding box center [606, 369] width 105 height 40
type input "9578CC"
type input "Roasted Chicken with Coconut Curry Sauce - Family Style (4 Person)"
type input "3999"
type input "7"
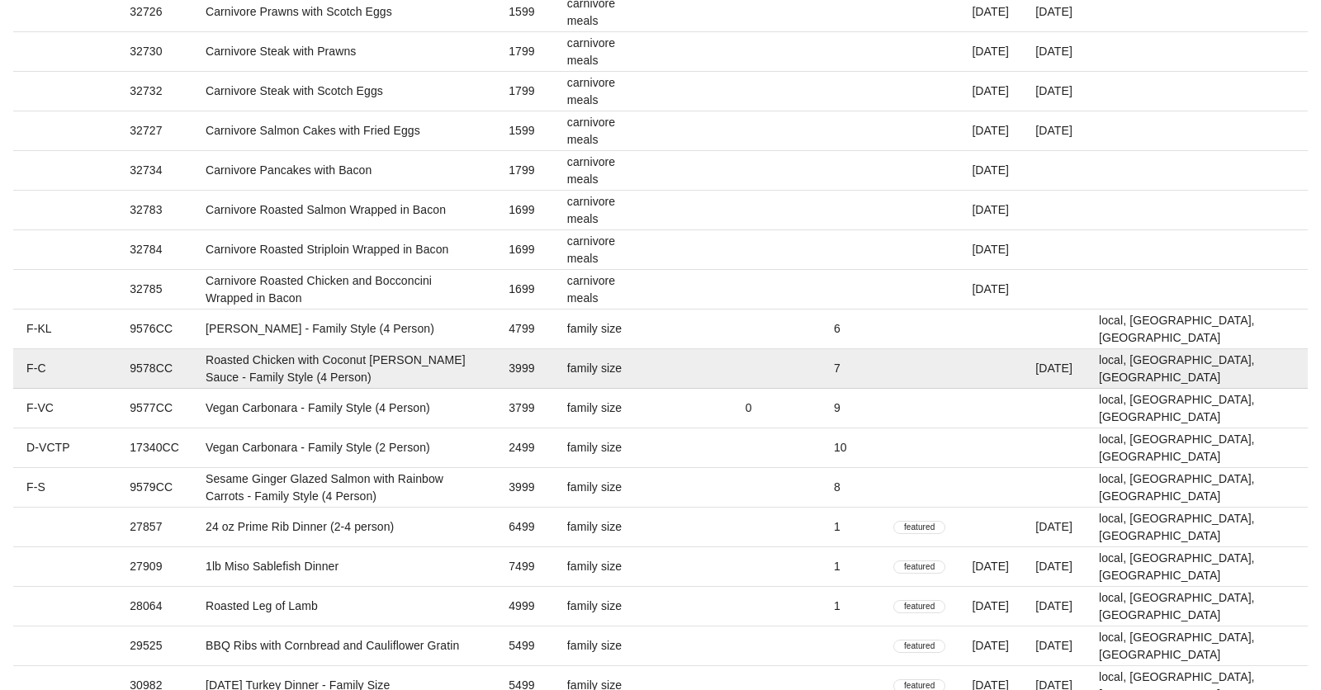
type input "2025-08-31"
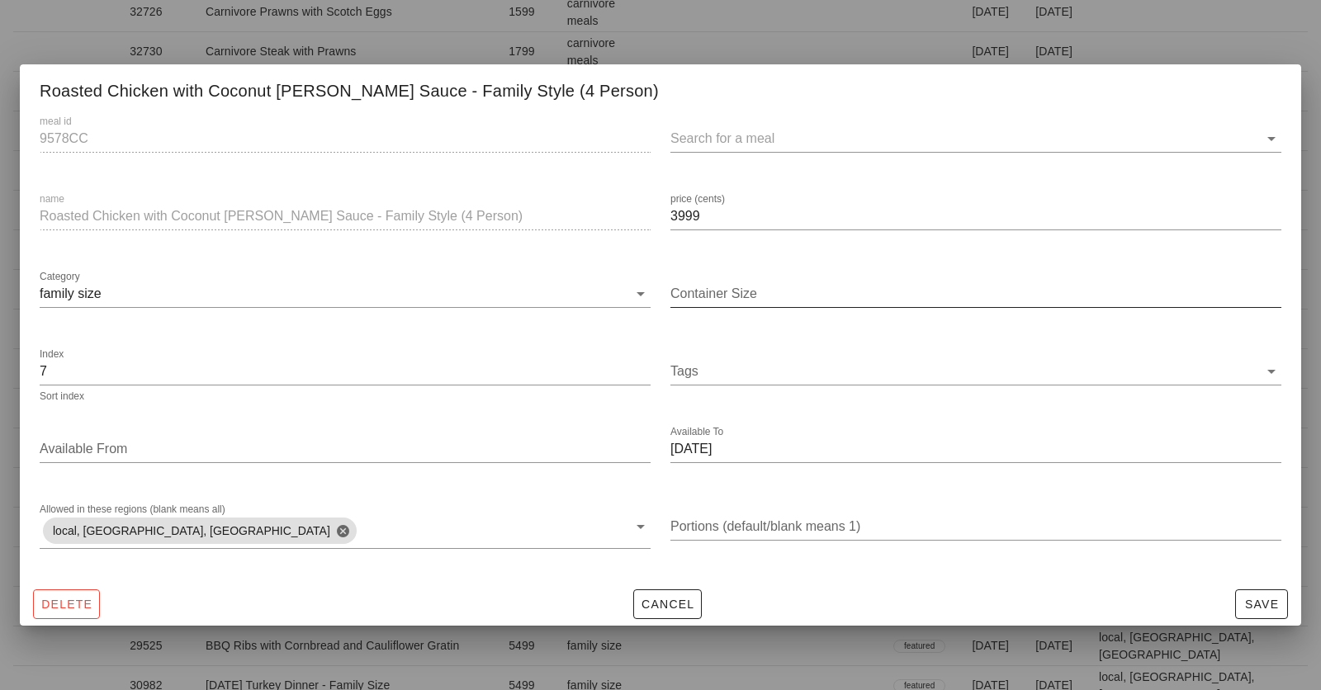
click at [731, 274] on div "Container Size" at bounding box center [976, 298] width 611 height 55
click at [731, 284] on div "Container Size" at bounding box center [976, 294] width 611 height 26
type input "0"
click at [1254, 601] on span "Save" at bounding box center [1262, 604] width 38 height 13
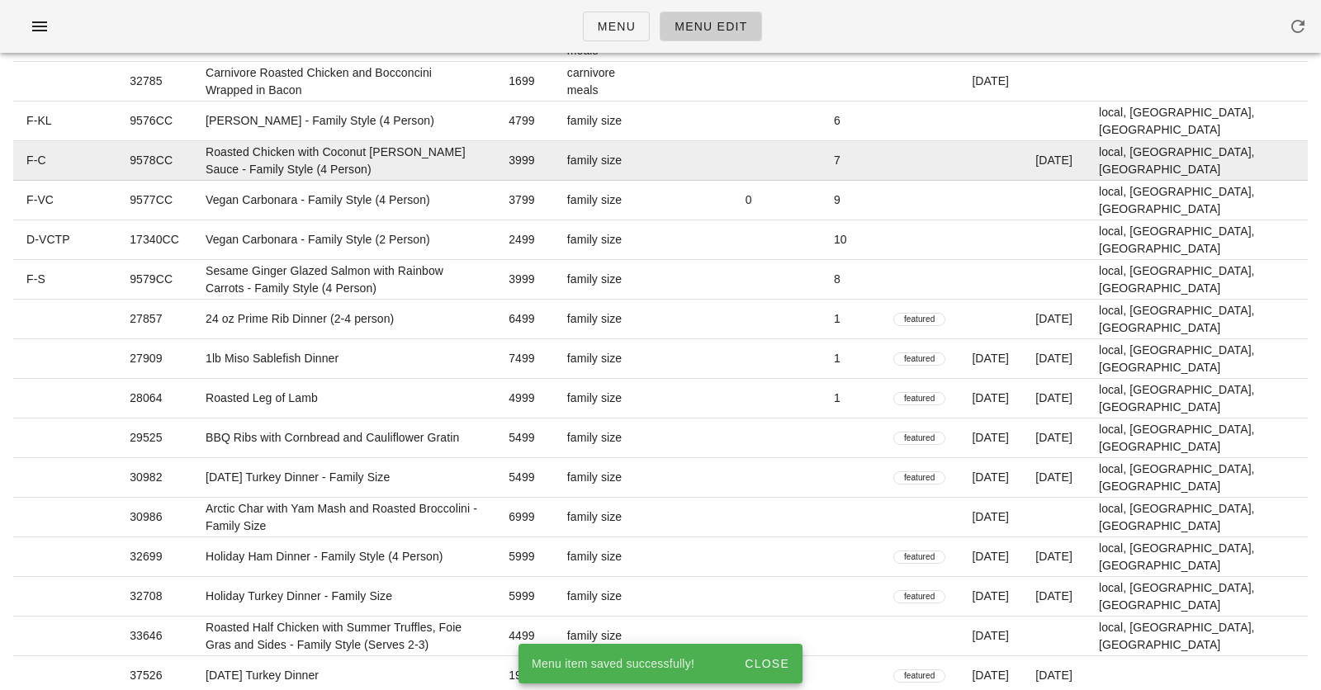
scroll to position [1569, 0]
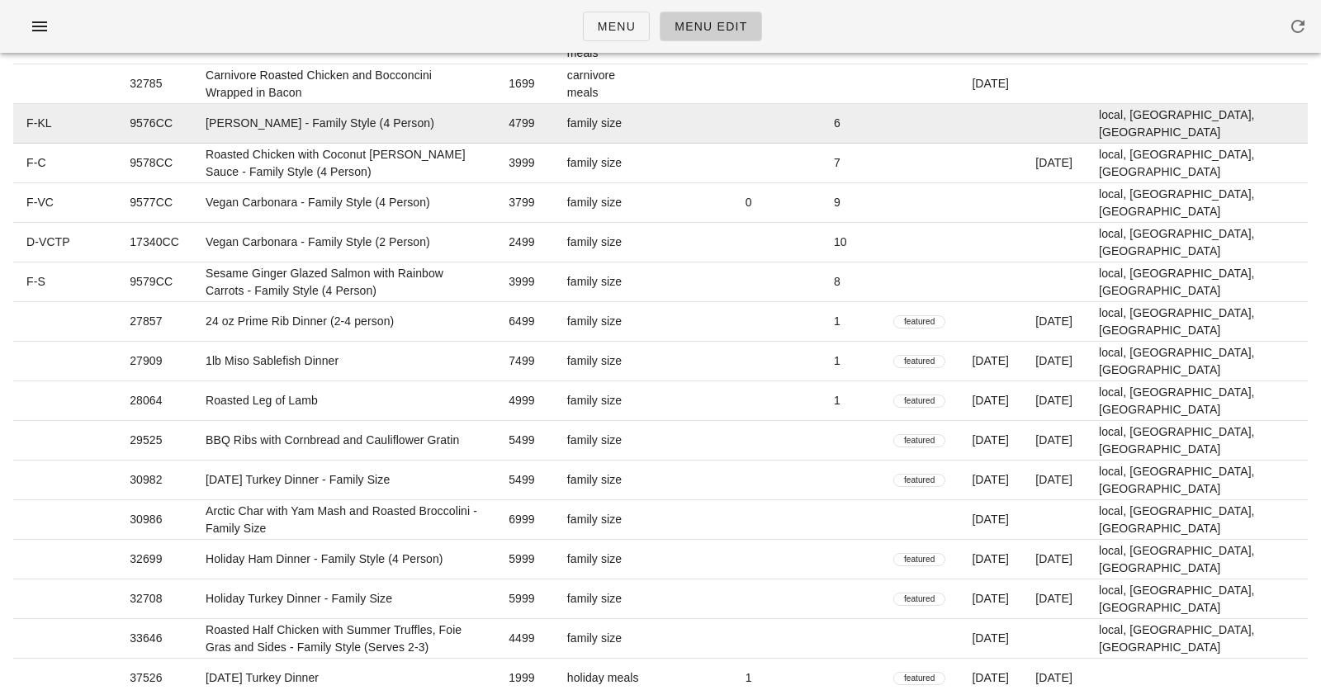
click at [733, 126] on td at bounding box center [696, 124] width 74 height 40
type input "9576CC"
type input "Keto Lasagna - Family Style (4 Person)"
type input "4799"
type input "6"
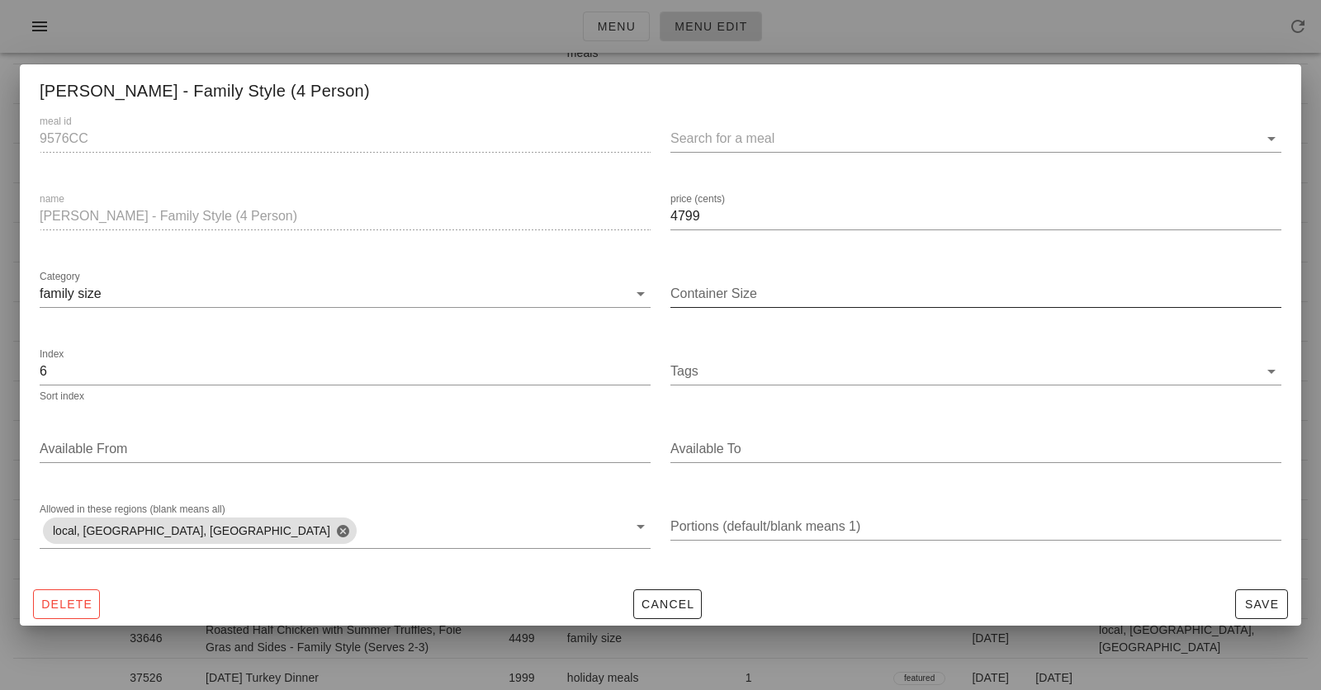
click at [752, 291] on input "Container Size" at bounding box center [976, 294] width 611 height 26
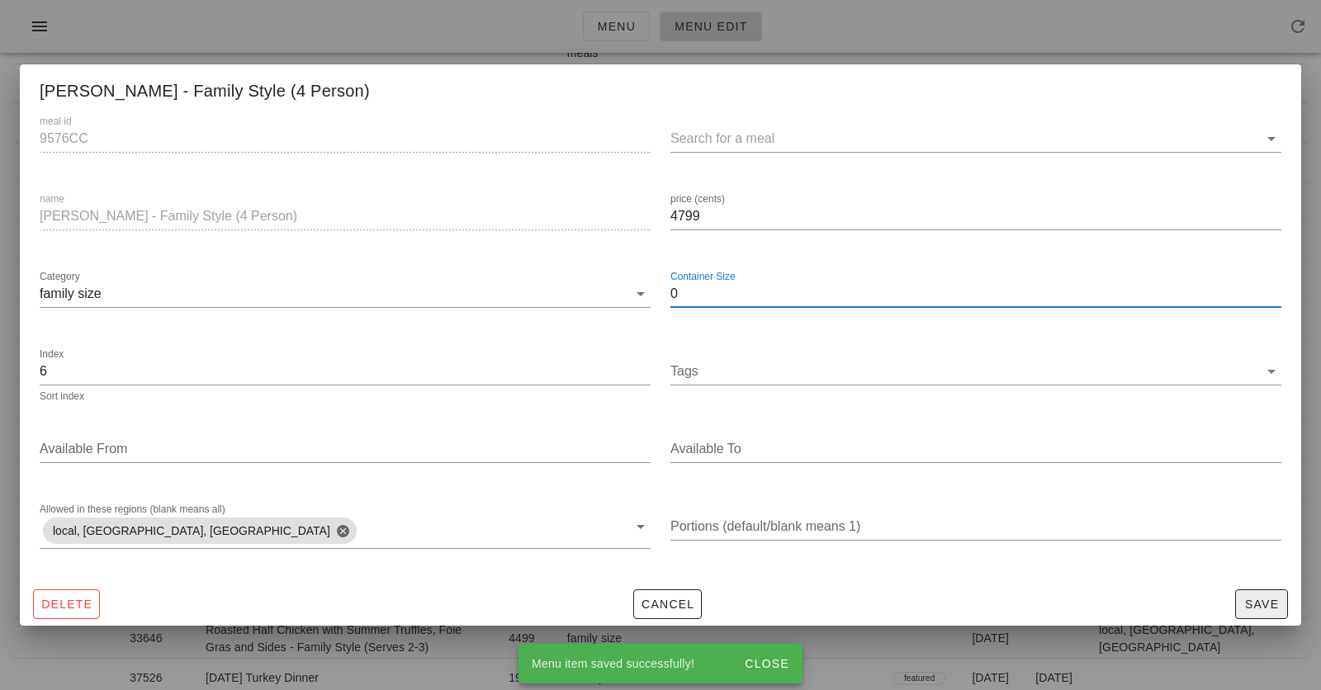
type input "0"
click at [1262, 614] on button "Save" at bounding box center [1262, 605] width 53 height 30
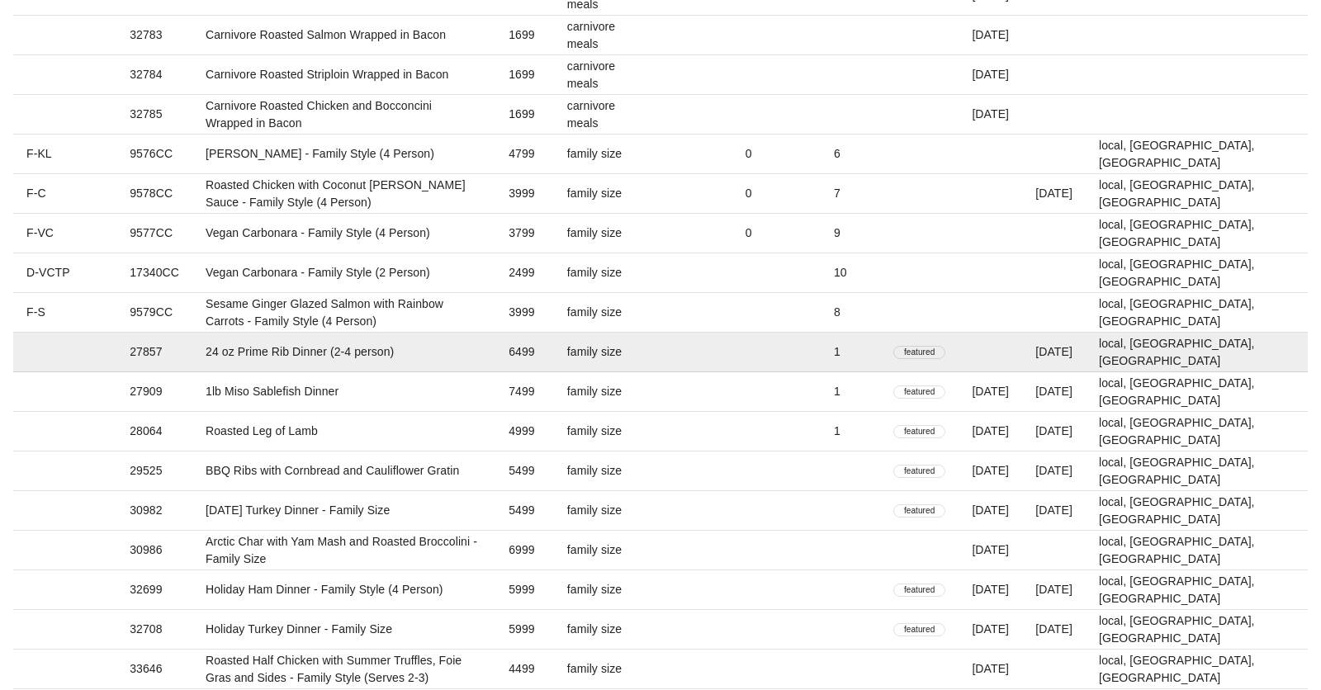
scroll to position [1541, 0]
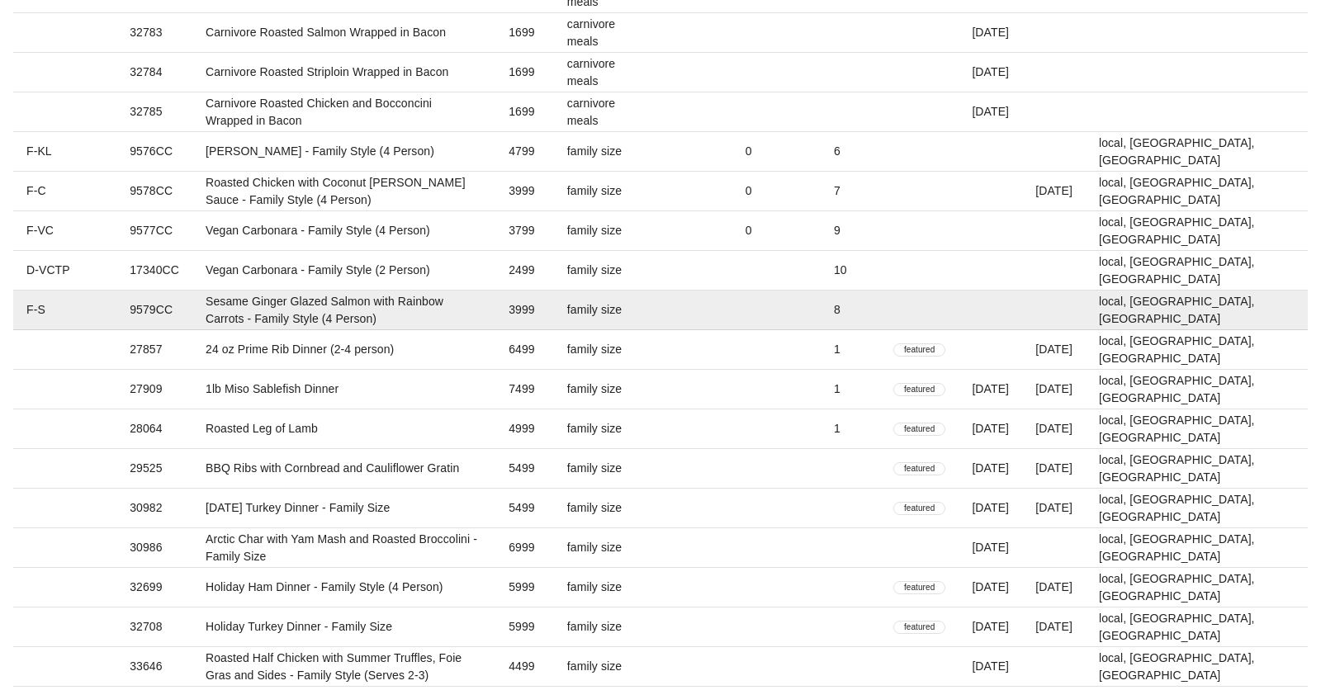
click at [733, 321] on td at bounding box center [696, 311] width 74 height 40
type input "9579CC"
type input "Sesame Ginger Glazed Salmon with Rainbow Carrots - Family Style (4 Person)"
type input "3999"
type input "8"
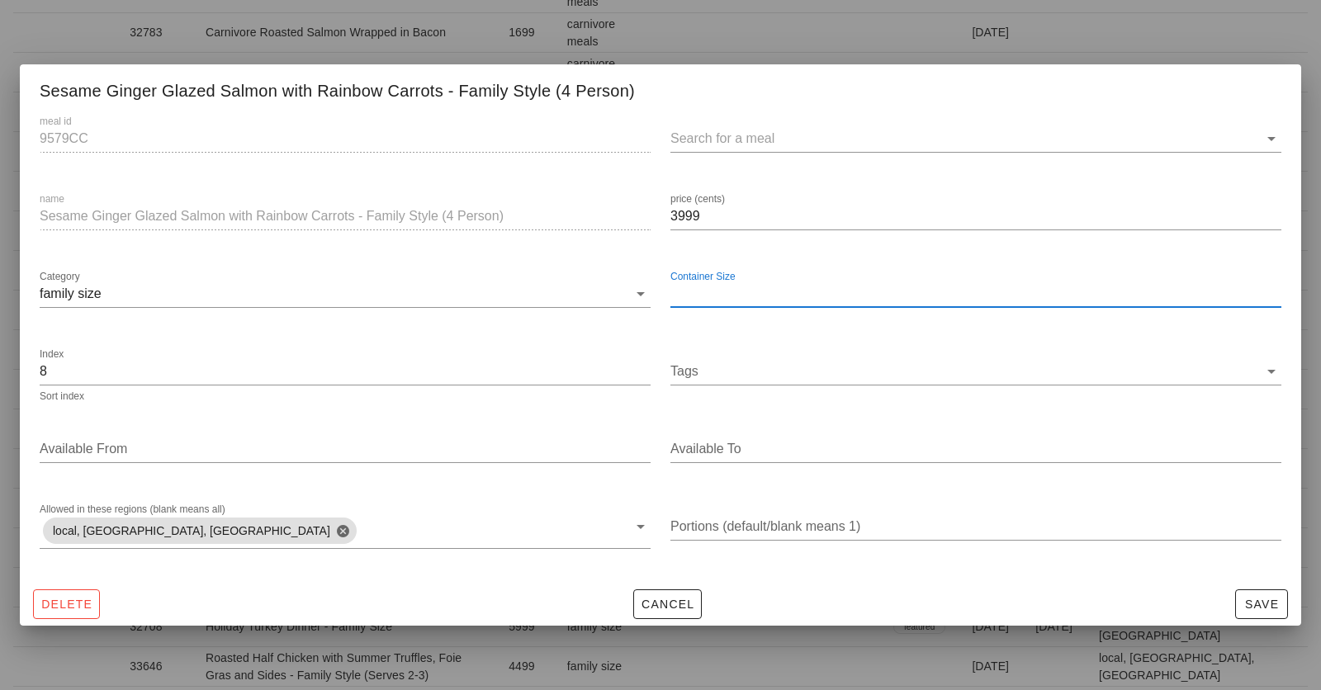
click at [752, 295] on input "Container Size" at bounding box center [976, 294] width 611 height 26
type input "0"
click at [1254, 606] on span "Save" at bounding box center [1262, 604] width 38 height 13
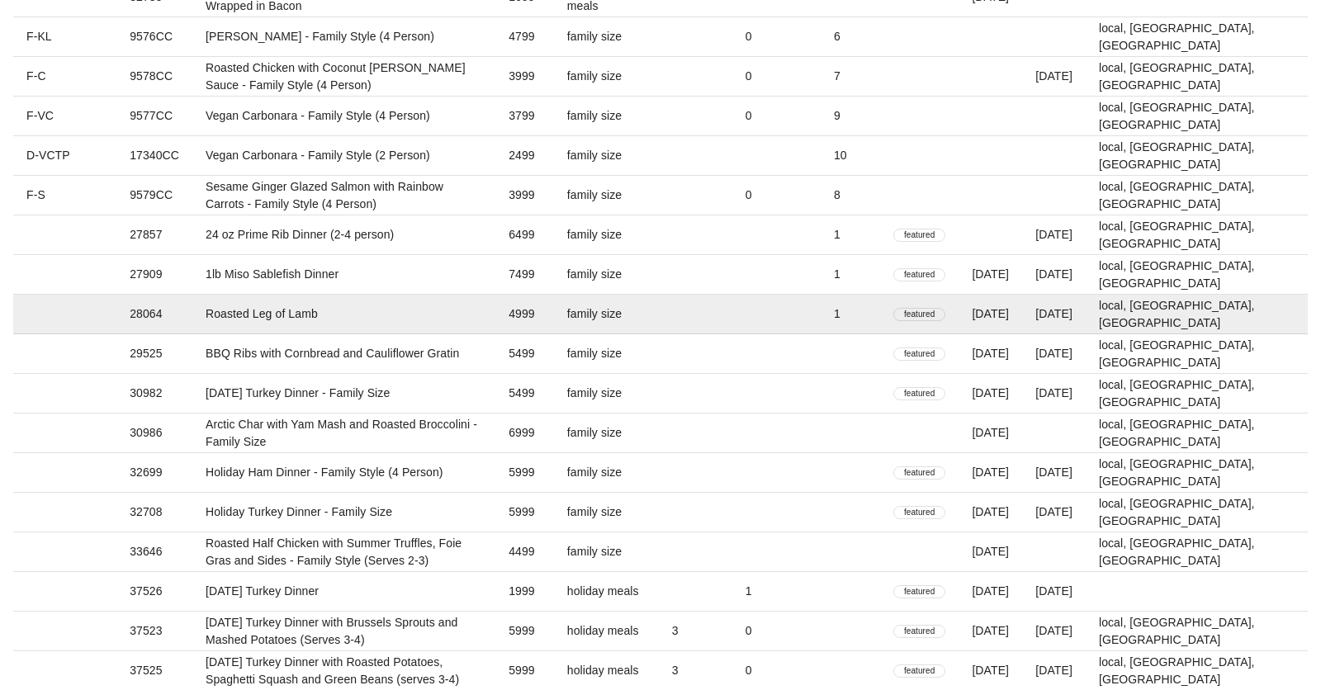
scroll to position [1658, 0]
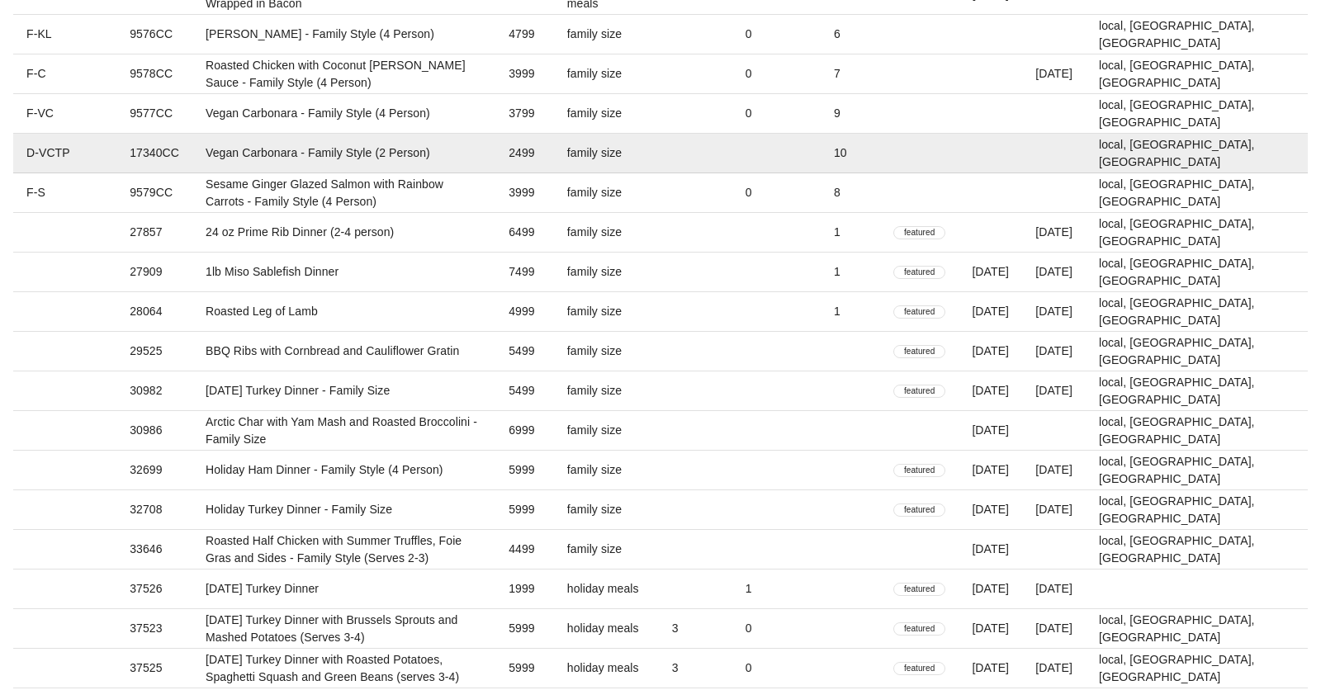
click at [733, 149] on td at bounding box center [696, 154] width 74 height 40
type input "17340CC"
type input "Vegan Carbonara - Family Style (2 Person)"
type input "2499"
type input "10"
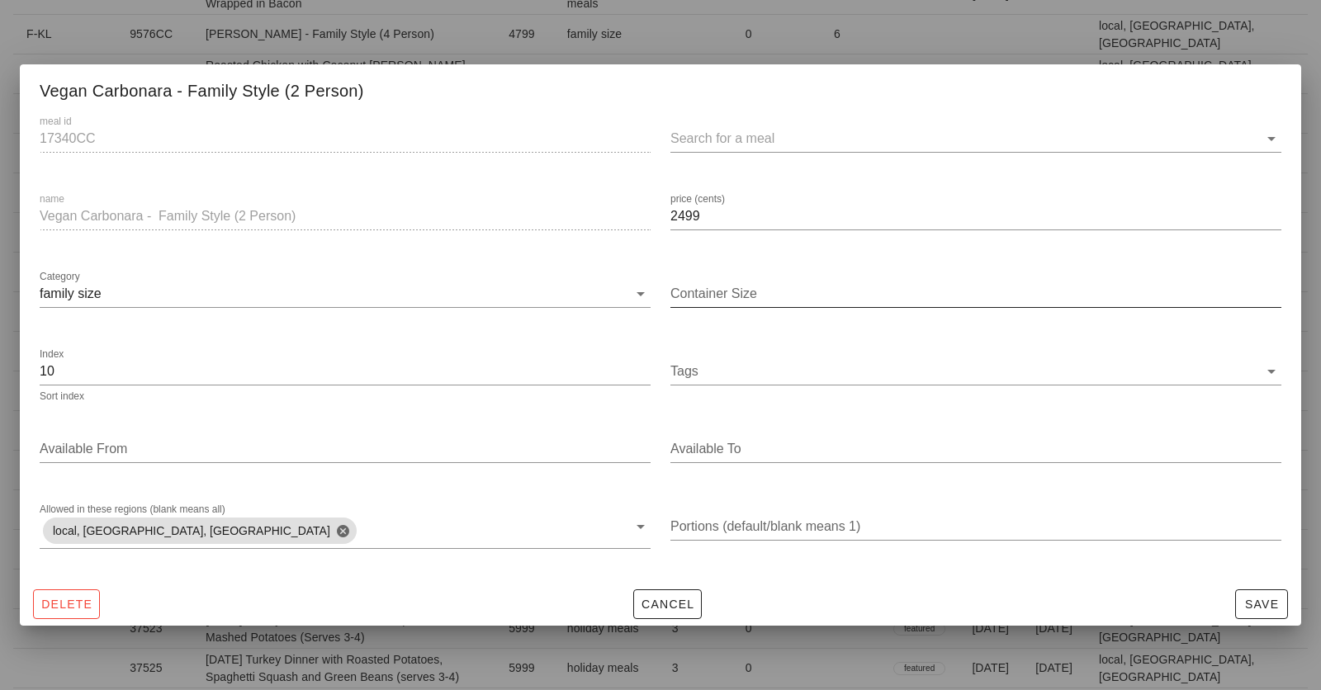
click at [788, 282] on input "Container Size" at bounding box center [976, 294] width 611 height 26
type input "0"
click at [1259, 615] on button "Save" at bounding box center [1262, 605] width 53 height 30
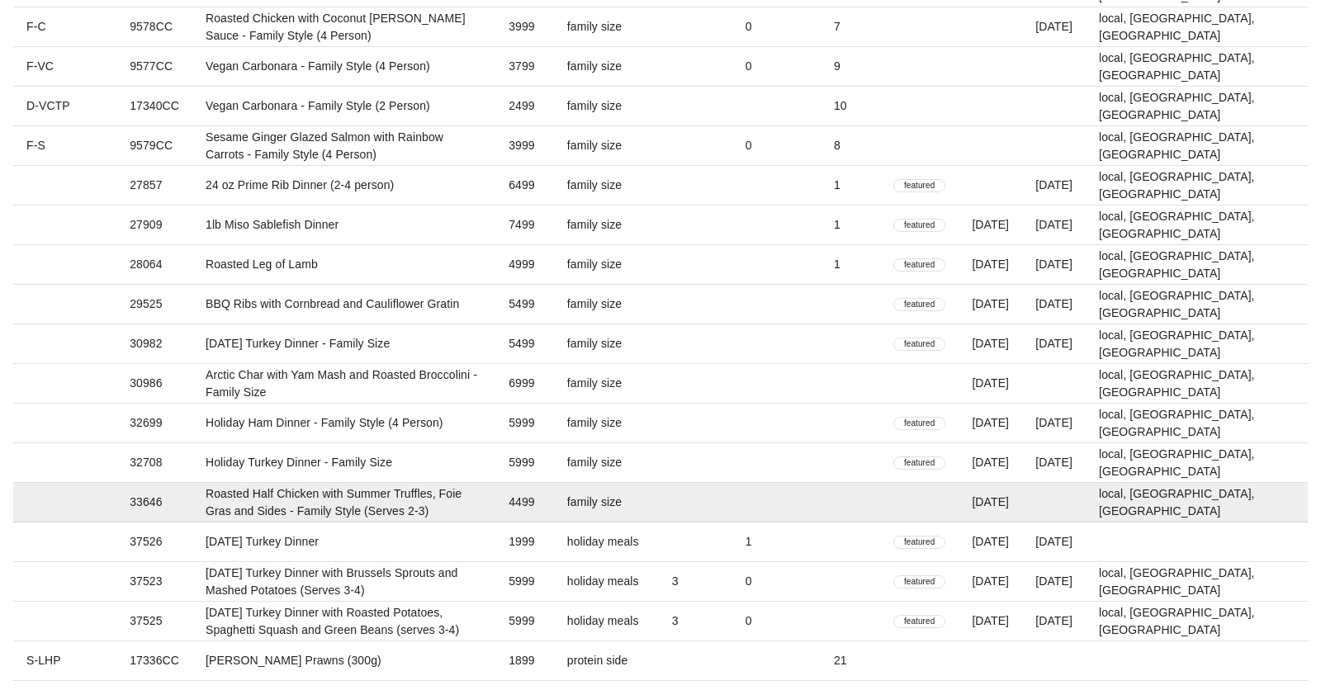
scroll to position [1741, 0]
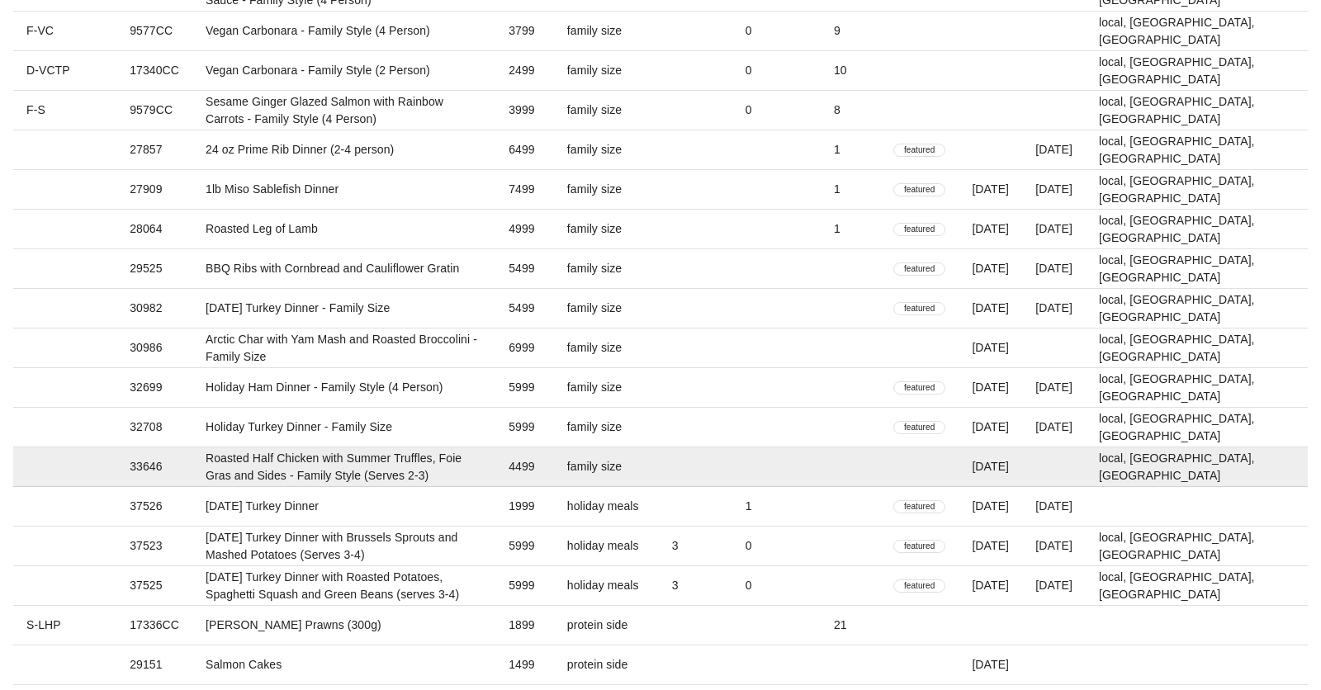
click at [733, 455] on td at bounding box center [696, 468] width 74 height 40
type input "33646"
type input "Roasted Half Chicken with Summer Truffles, Foie Gras and Sides - Family Style (…"
type input "4499"
type input "2025-04-20"
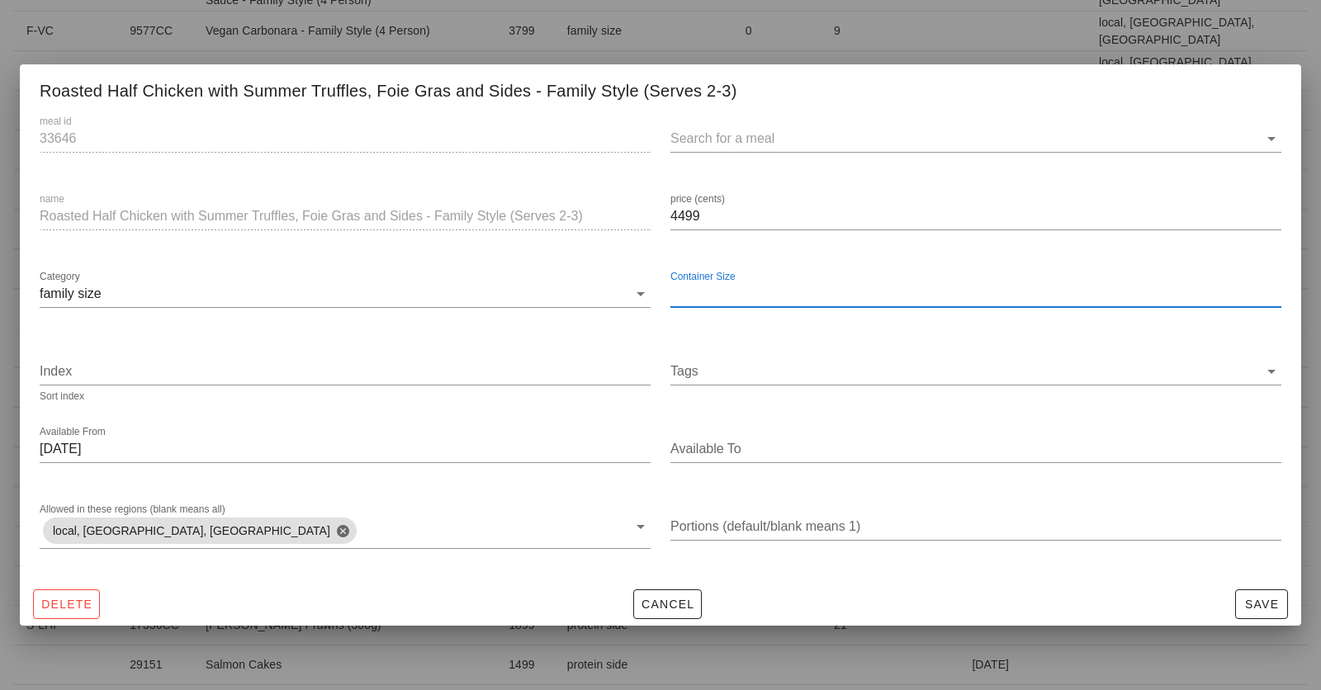
click at [728, 294] on input "Container Size" at bounding box center [976, 294] width 611 height 26
type input "0"
click at [1259, 606] on span "Save" at bounding box center [1262, 604] width 38 height 13
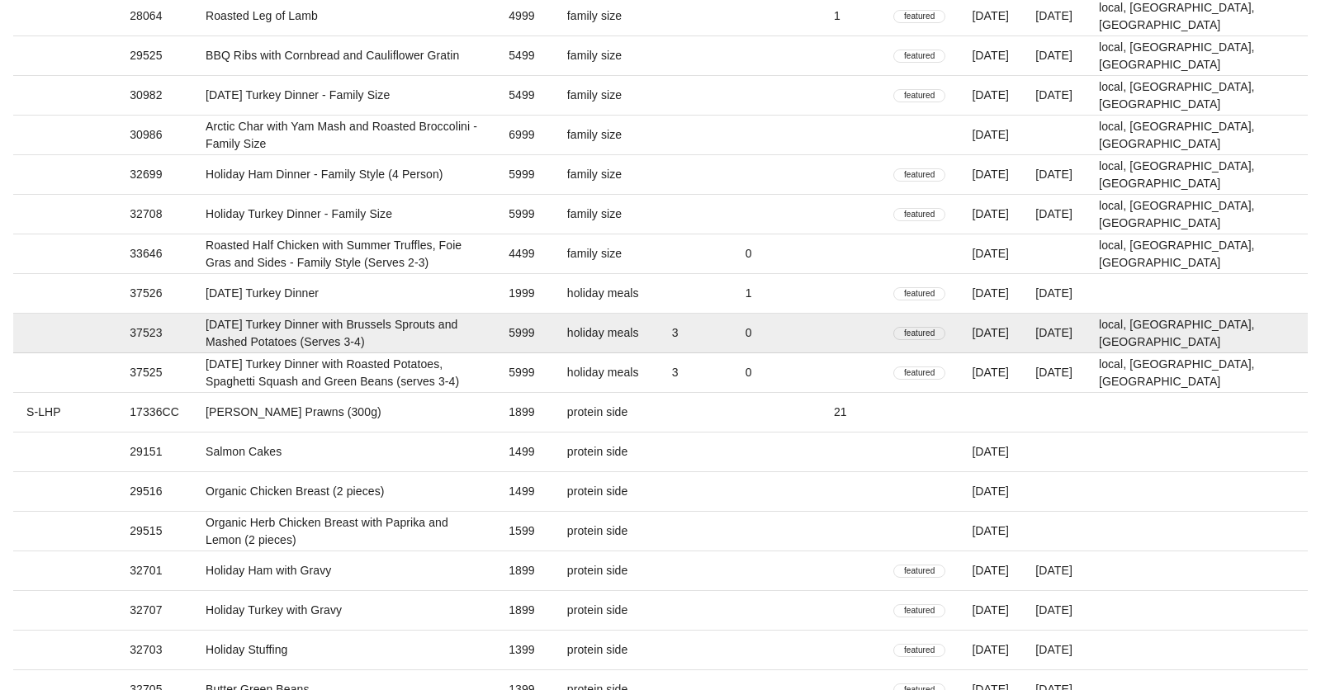
scroll to position [1952, 0]
